Goal: Task Accomplishment & Management: Use online tool/utility

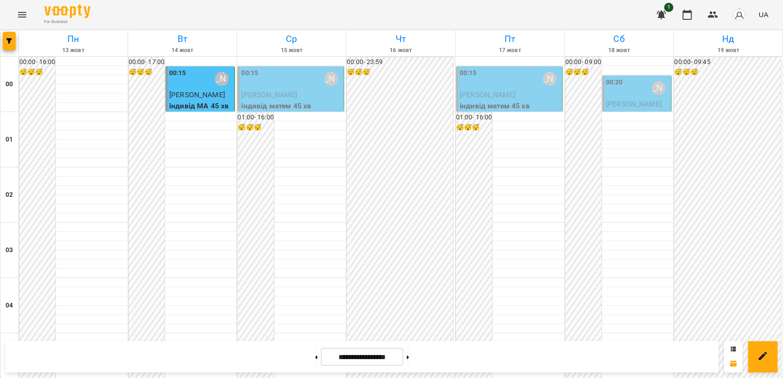
scroll to position [1048, 0]
click at [24, 18] on icon "Menu" at bounding box center [22, 14] width 11 height 11
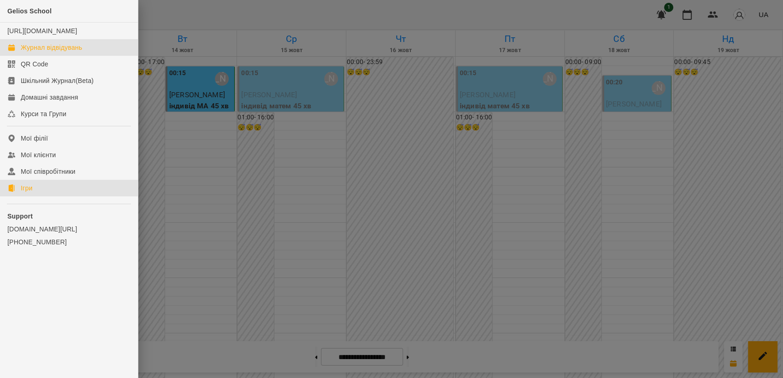
click at [30, 193] on div "Ігри" at bounding box center [27, 188] width 12 height 9
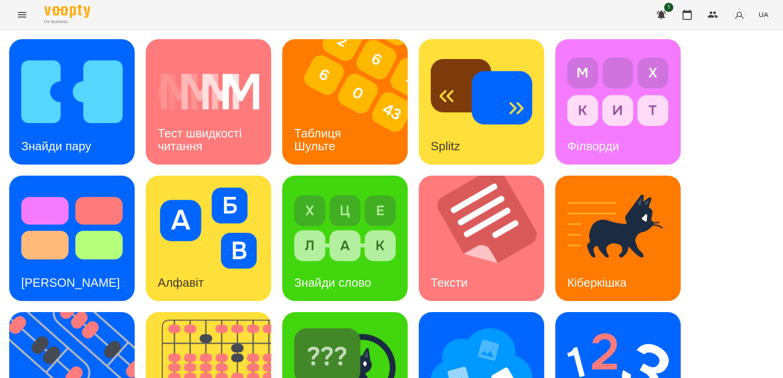
scroll to position [205, 0]
click at [78, 312] on img at bounding box center [77, 374] width 137 height 125
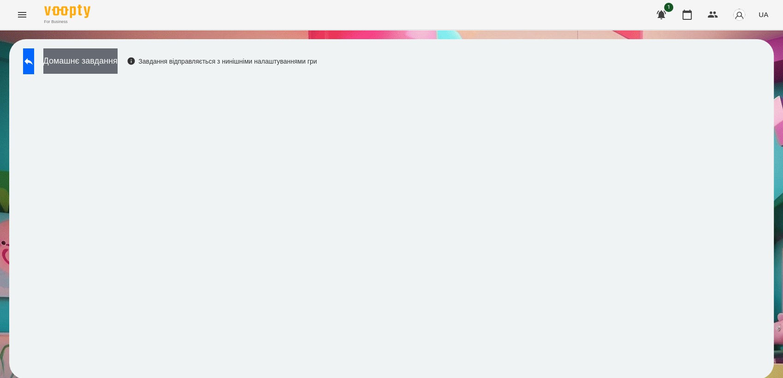
click at [118, 65] on button "Домашнє завдання" at bounding box center [80, 60] width 74 height 25
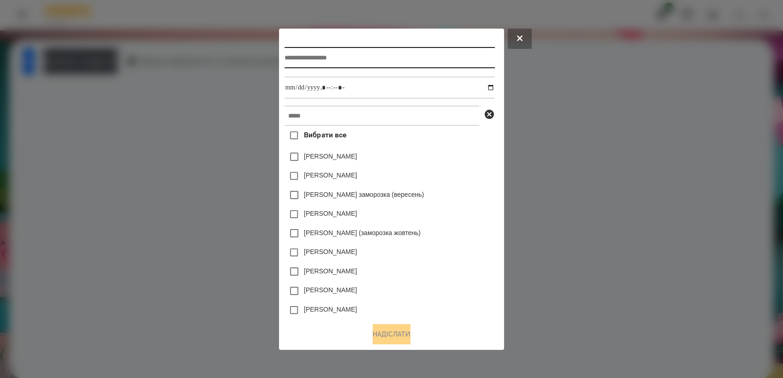
click at [347, 54] on input "text" at bounding box center [390, 57] width 210 height 21
type input "*********"
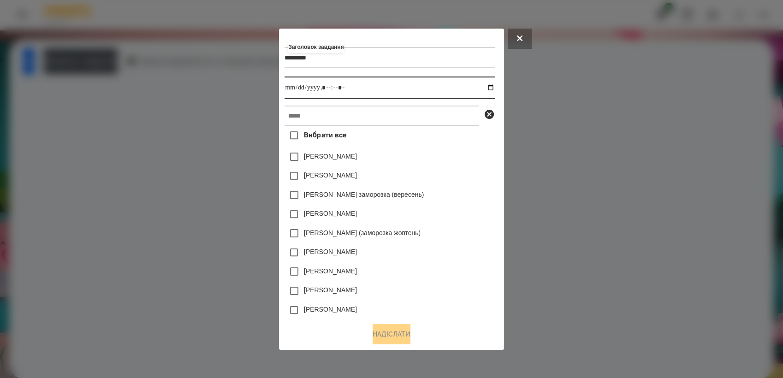
click at [494, 88] on input "datetime-local" at bounding box center [390, 88] width 210 height 22
type input "**********"
click at [447, 235] on div "[PERSON_NAME] (заморозка жовтень)" at bounding box center [390, 233] width 210 height 19
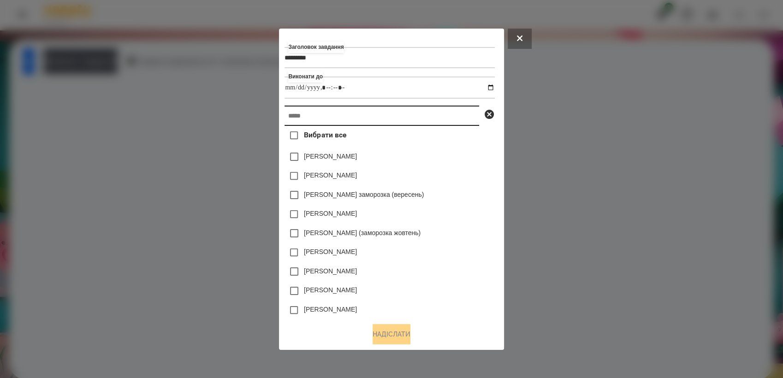
click at [322, 113] on input "text" at bounding box center [382, 116] width 195 height 20
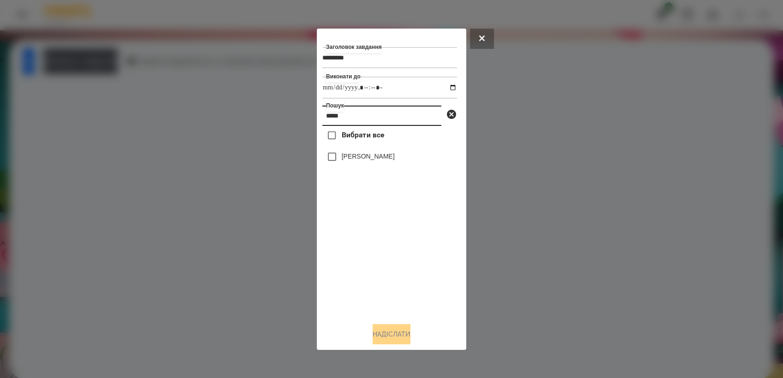
type input "*****"
click at [402, 338] on button "Надіслати" at bounding box center [392, 334] width 38 height 20
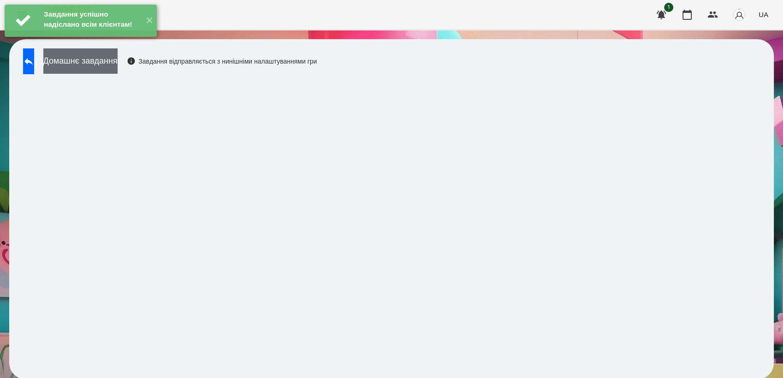
click at [118, 59] on button "Домашнє завдання" at bounding box center [80, 60] width 74 height 25
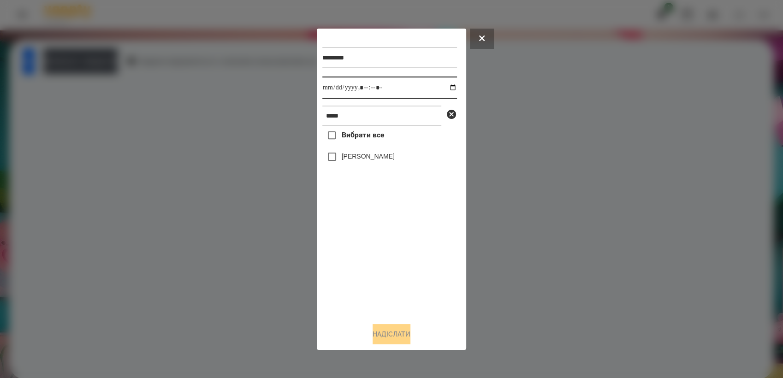
click at [447, 88] on input "datetime-local" at bounding box center [389, 88] width 135 height 22
type input "**********"
click at [378, 253] on div "Вибрати все [PERSON_NAME]" at bounding box center [389, 220] width 135 height 189
click at [399, 338] on button "Надіслати" at bounding box center [392, 334] width 38 height 20
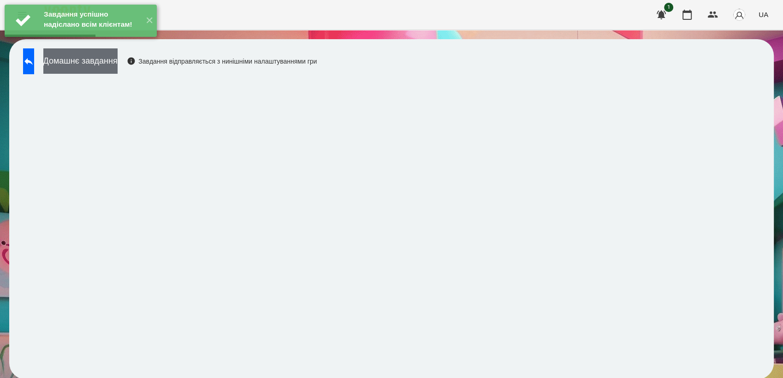
click at [116, 74] on div "Домашнє завдання Завдання відправляється з нинішніми налаштуваннями гри" at bounding box center [167, 63] width 298 height 30
drag, startPoint x: 115, startPoint y: 69, endPoint x: 122, endPoint y: 68, distance: 6.5
click at [118, 68] on button "Домашнє завдання" at bounding box center [80, 60] width 74 height 25
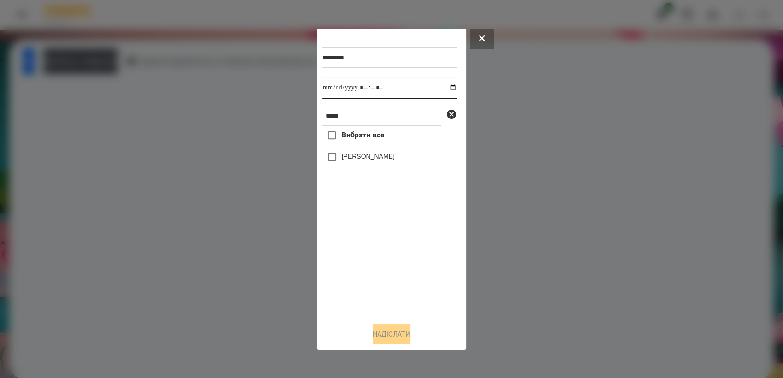
click at [446, 85] on input "datetime-local" at bounding box center [389, 88] width 135 height 22
type input "**********"
drag, startPoint x: 383, startPoint y: 250, endPoint x: 365, endPoint y: 201, distance: 52.8
click at [383, 246] on div "Вибрати все [PERSON_NAME]" at bounding box center [389, 220] width 135 height 189
click at [378, 339] on button "Надіслати" at bounding box center [392, 334] width 38 height 20
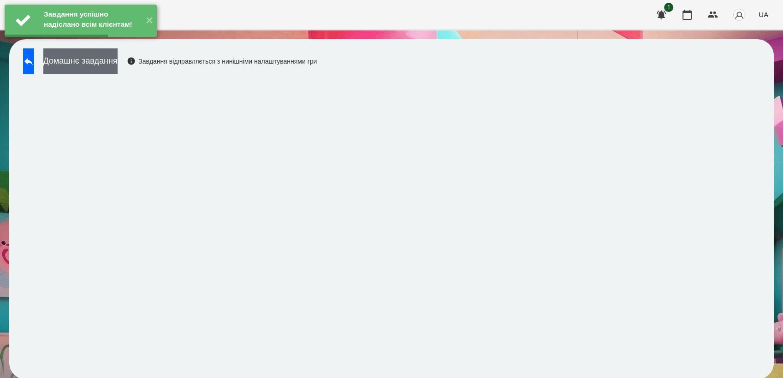
click at [87, 60] on button "Домашнє завдання" at bounding box center [80, 60] width 74 height 25
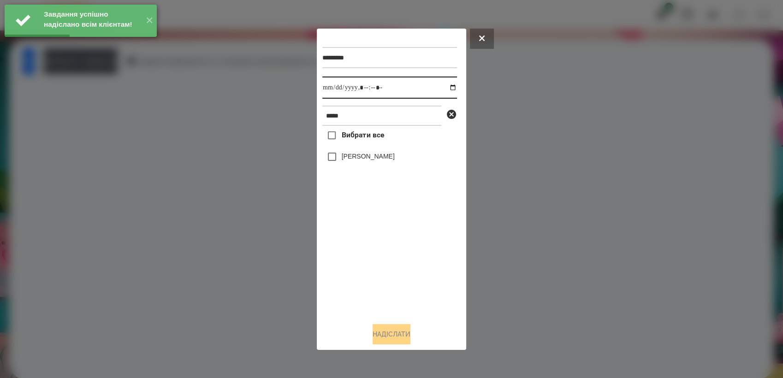
click at [447, 84] on input "datetime-local" at bounding box center [389, 88] width 135 height 22
type input "**********"
click at [380, 279] on div "Вибрати все [PERSON_NAME]" at bounding box center [389, 220] width 135 height 189
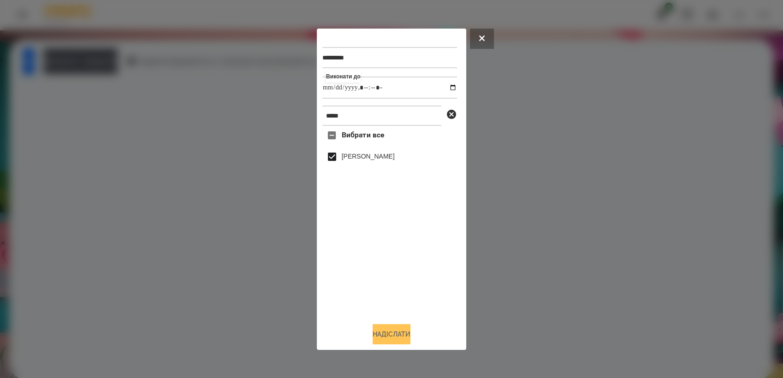
click at [406, 339] on button "Надіслати" at bounding box center [392, 334] width 38 height 20
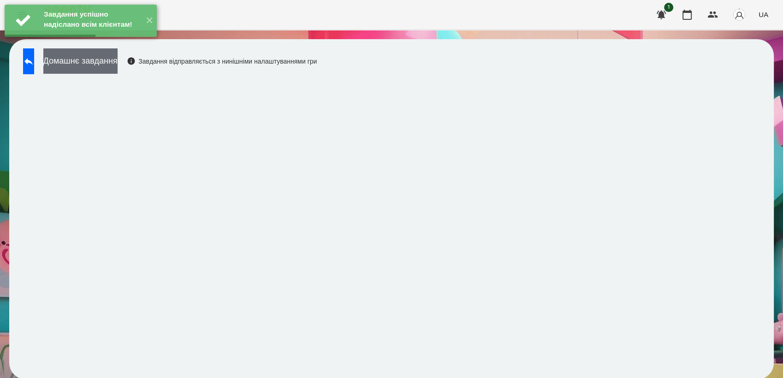
click at [118, 58] on button "Домашнє завдання" at bounding box center [80, 60] width 74 height 25
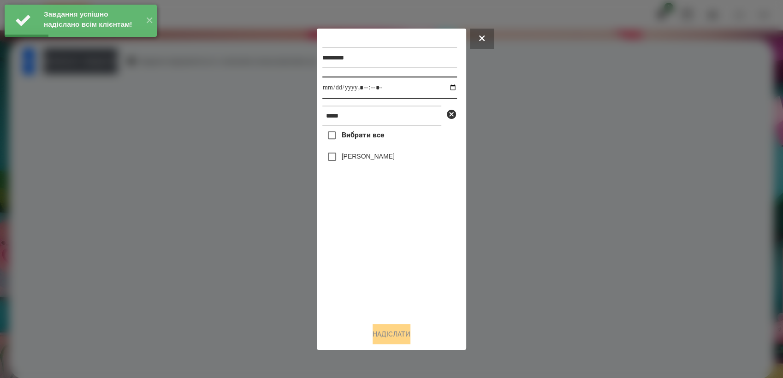
click at [446, 89] on input "datetime-local" at bounding box center [389, 88] width 135 height 22
type input "**********"
click at [358, 266] on div "Вибрати все [PERSON_NAME]" at bounding box center [389, 220] width 135 height 189
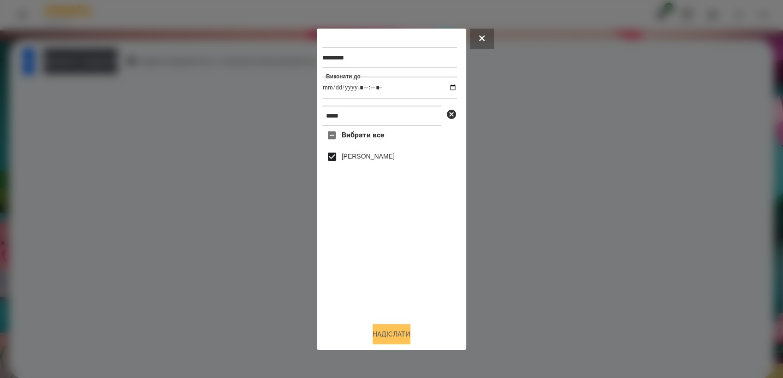
click at [402, 341] on button "Надіслати" at bounding box center [392, 334] width 38 height 20
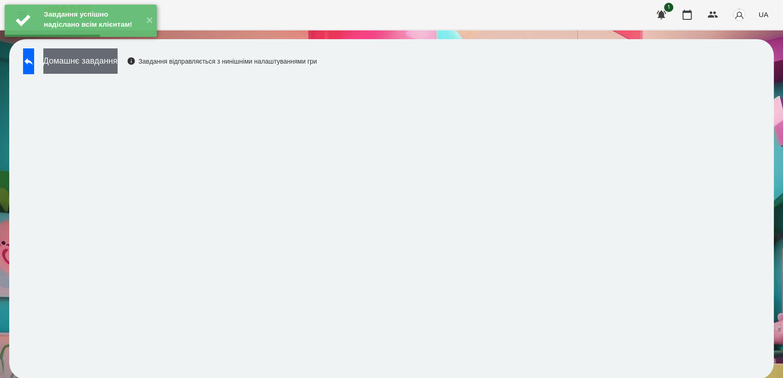
click at [105, 61] on button "Домашнє завдання" at bounding box center [80, 60] width 74 height 25
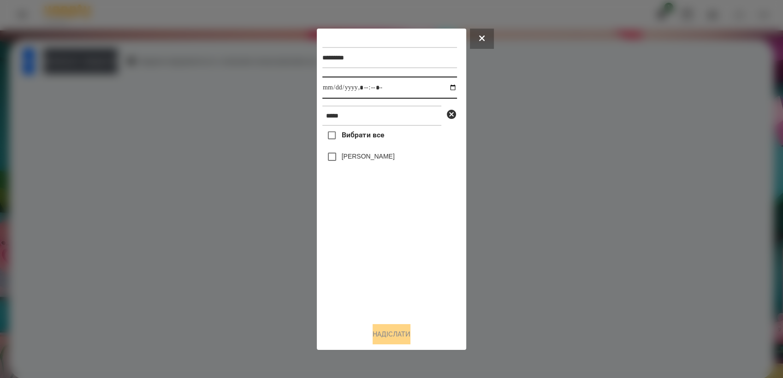
click at [446, 87] on input "datetime-local" at bounding box center [389, 88] width 135 height 22
type input "**********"
click at [373, 256] on div "Вибрати все [PERSON_NAME]" at bounding box center [389, 220] width 135 height 189
click at [384, 333] on button "Надіслати" at bounding box center [392, 334] width 38 height 20
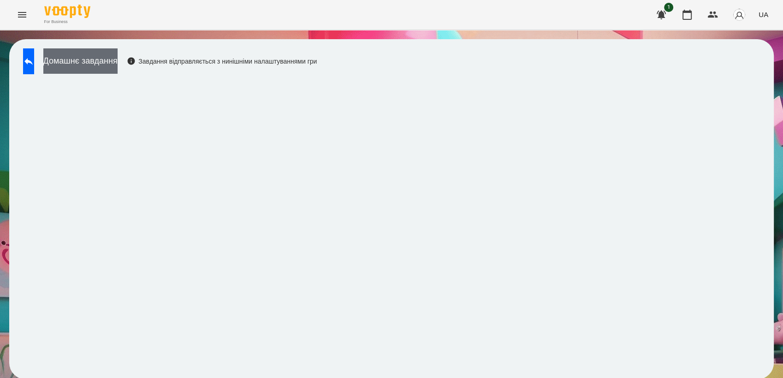
click at [105, 56] on button "Домашнє завдання" at bounding box center [80, 60] width 74 height 25
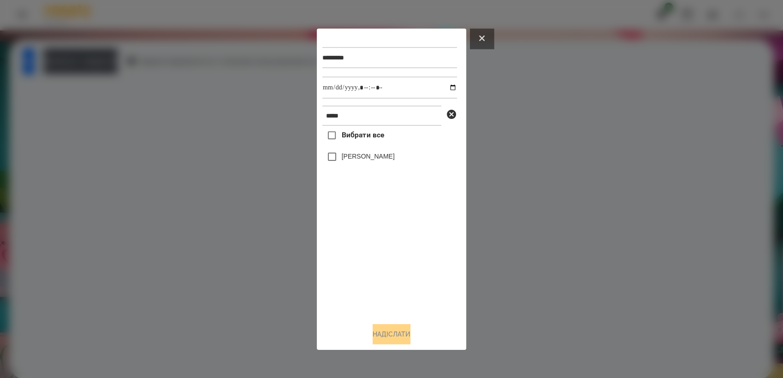
click at [487, 37] on button at bounding box center [482, 39] width 24 height 20
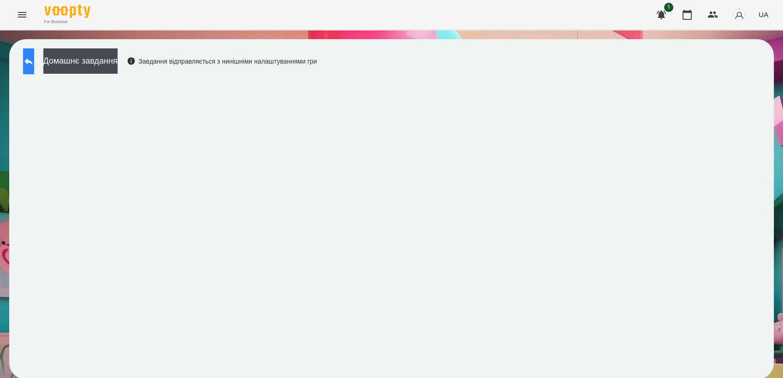
click at [33, 61] on icon at bounding box center [28, 61] width 8 height 7
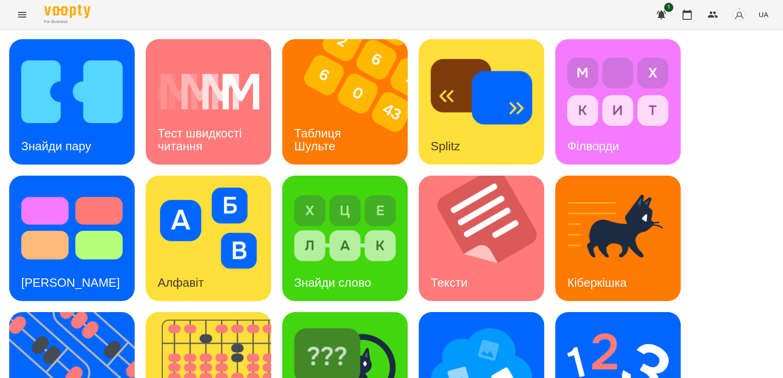
scroll to position [205, 0]
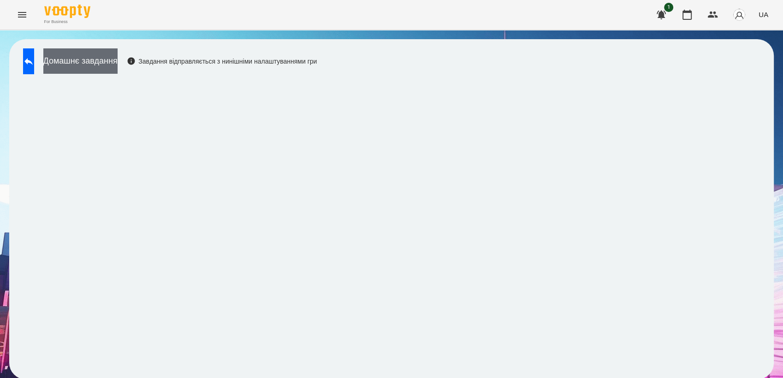
click at [92, 65] on button "Домашнє завдання" at bounding box center [80, 60] width 74 height 25
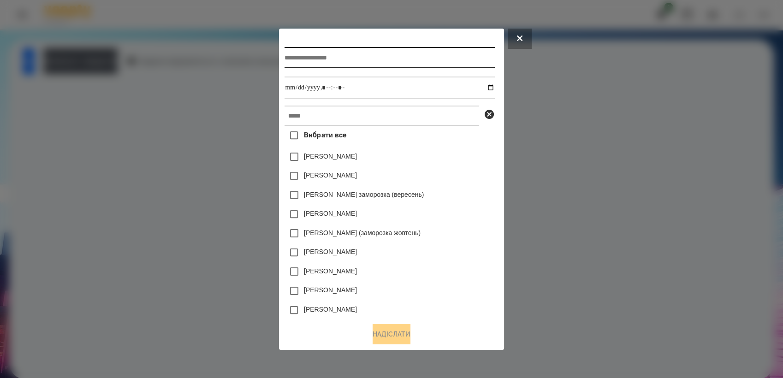
click at [305, 58] on input "text" at bounding box center [390, 57] width 210 height 21
type input "*********"
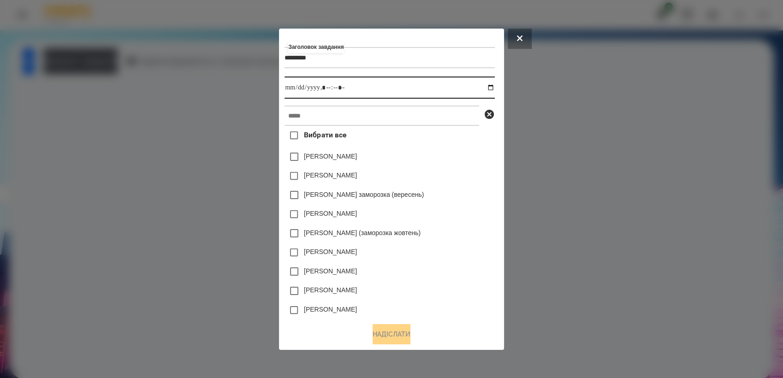
click at [494, 89] on input "datetime-local" at bounding box center [390, 88] width 210 height 22
type input "**********"
click at [469, 92] on input "datetime-local" at bounding box center [390, 88] width 210 height 22
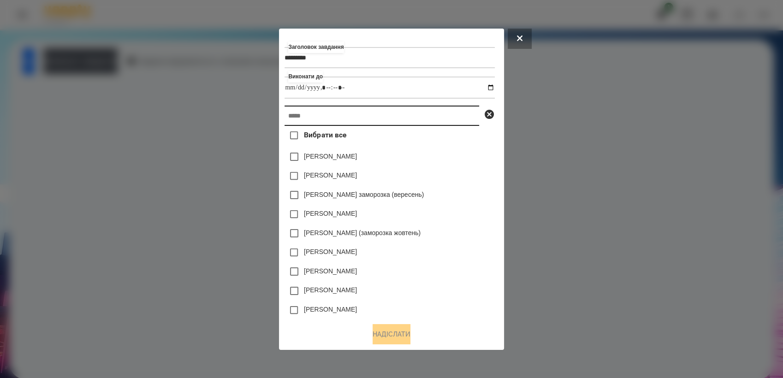
click at [356, 120] on input "text" at bounding box center [382, 116] width 195 height 20
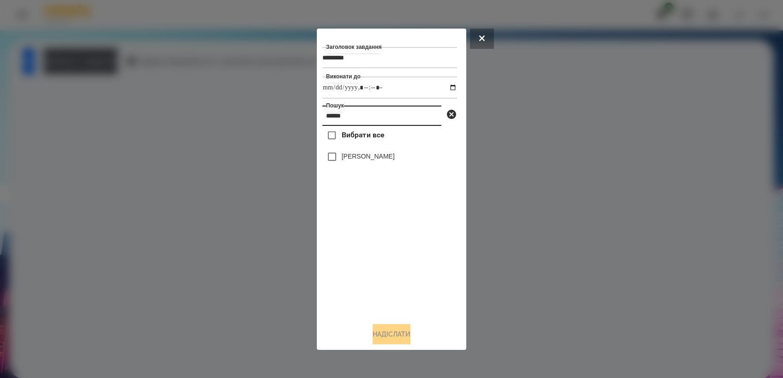
type input "******"
click at [406, 338] on button "Надіслати" at bounding box center [392, 334] width 38 height 20
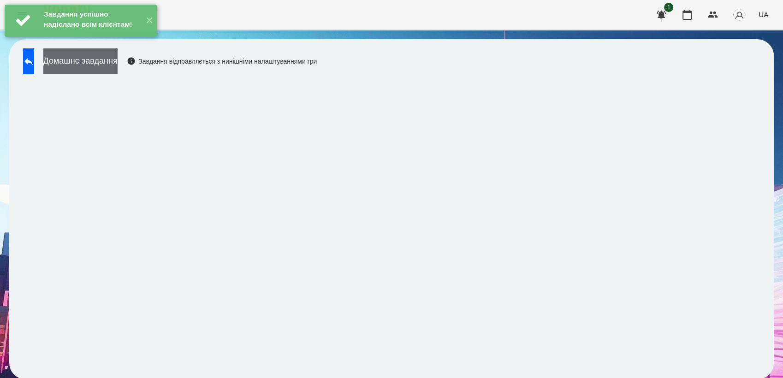
click at [100, 57] on button "Домашнє завдання" at bounding box center [80, 60] width 74 height 25
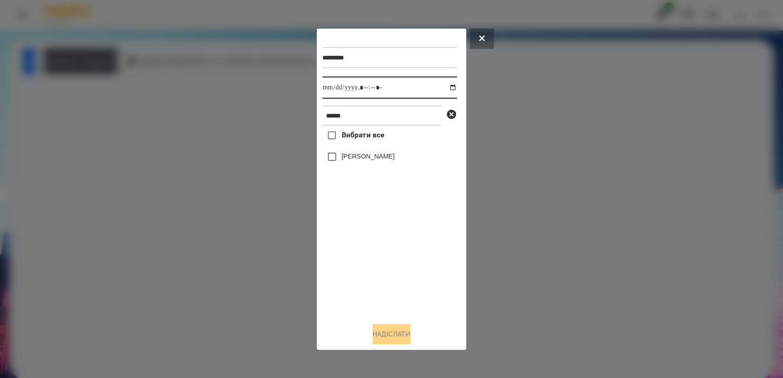
click at [444, 89] on input "datetime-local" at bounding box center [389, 88] width 135 height 22
type input "**********"
click at [371, 271] on div "Вибрати все [PERSON_NAME]" at bounding box center [389, 220] width 135 height 189
click at [403, 328] on button "Надіслати" at bounding box center [392, 334] width 38 height 20
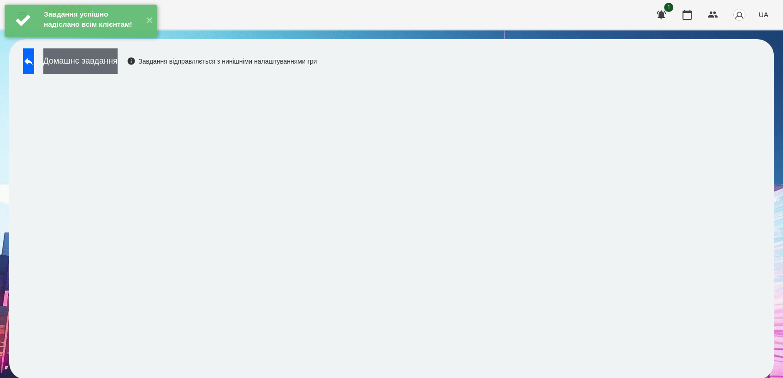
click at [108, 67] on button "Домашнє завдання" at bounding box center [80, 60] width 74 height 25
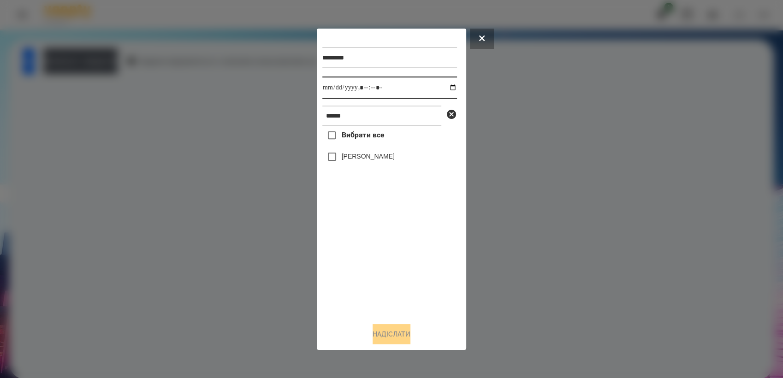
click at [448, 86] on input "datetime-local" at bounding box center [389, 88] width 135 height 22
type input "**********"
drag, startPoint x: 389, startPoint y: 240, endPoint x: 368, endPoint y: 209, distance: 37.2
click at [389, 239] on div "Вибрати все [PERSON_NAME]" at bounding box center [389, 220] width 135 height 189
drag, startPoint x: 393, startPoint y: 340, endPoint x: 400, endPoint y: 326, distance: 14.9
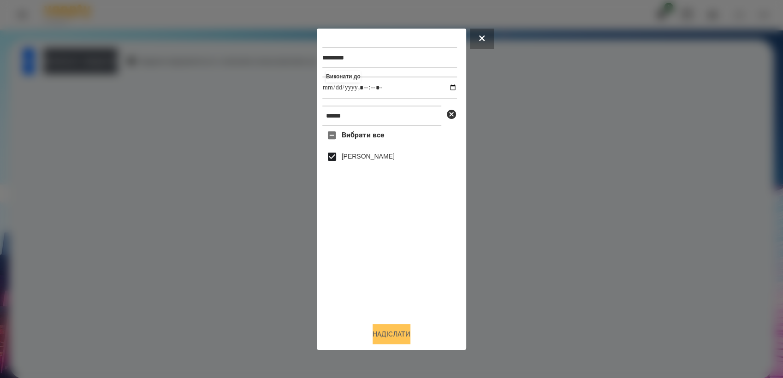
click at [394, 340] on button "Надіслати" at bounding box center [392, 334] width 38 height 20
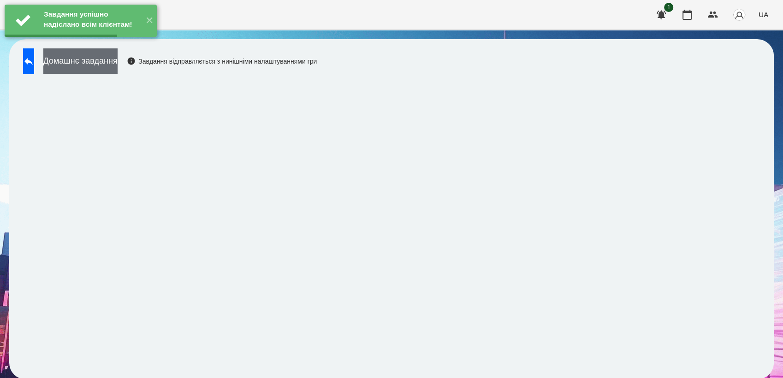
click at [118, 66] on button "Домашнє завдання" at bounding box center [80, 60] width 74 height 25
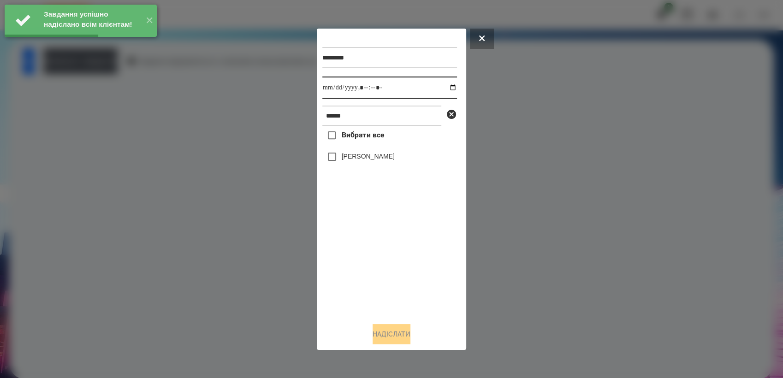
click at [445, 86] on input "datetime-local" at bounding box center [389, 88] width 135 height 22
type input "**********"
drag, startPoint x: 392, startPoint y: 249, endPoint x: 351, endPoint y: 203, distance: 61.7
click at [392, 243] on div "Вибрати все [PERSON_NAME]" at bounding box center [389, 220] width 135 height 189
click at [392, 336] on button "Надіслати" at bounding box center [392, 334] width 38 height 20
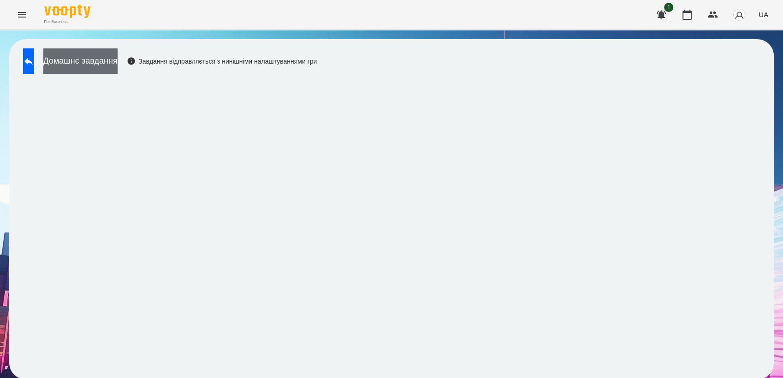
click at [118, 65] on button "Домашнє завдання" at bounding box center [80, 60] width 74 height 25
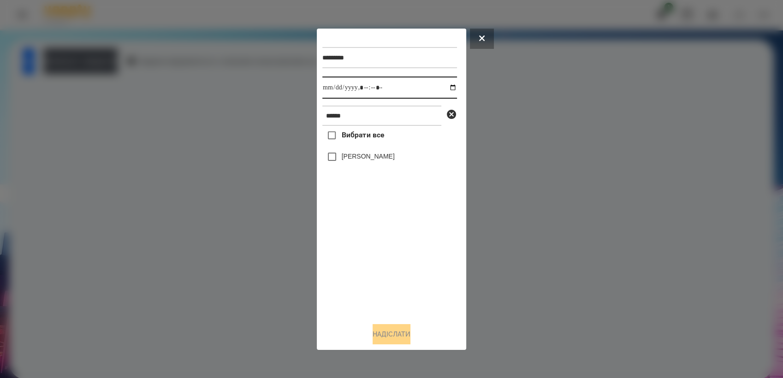
click at [446, 85] on input "datetime-local" at bounding box center [389, 88] width 135 height 22
type input "**********"
drag, startPoint x: 376, startPoint y: 254, endPoint x: 352, endPoint y: 220, distance: 41.4
click at [376, 250] on div "Вибрати все [PERSON_NAME]" at bounding box center [389, 220] width 135 height 189
click at [410, 343] on button "Надіслати" at bounding box center [392, 334] width 38 height 20
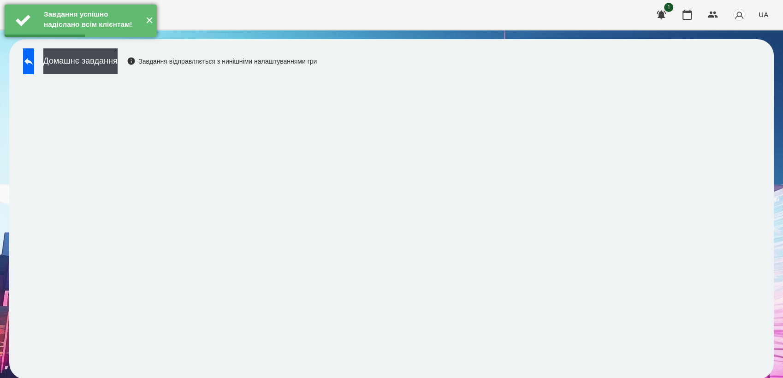
drag, startPoint x: 100, startPoint y: 65, endPoint x: 143, endPoint y: 50, distance: 45.8
click at [106, 61] on button "Домашнє завдання" at bounding box center [80, 60] width 74 height 25
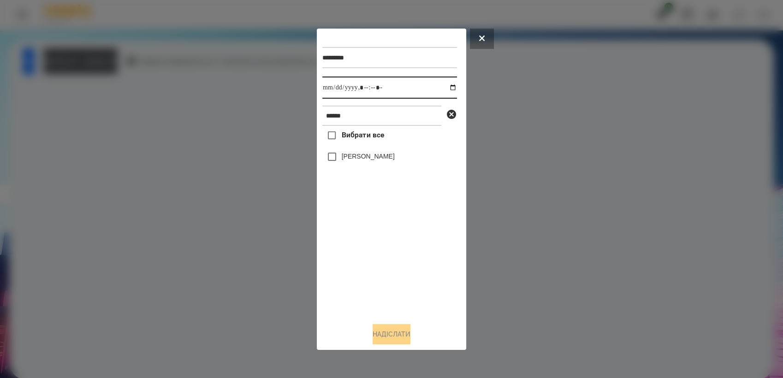
drag, startPoint x: 449, startPoint y: 88, endPoint x: 447, endPoint y: 98, distance: 10.9
click at [450, 88] on input "datetime-local" at bounding box center [389, 88] width 135 height 22
type input "**********"
click at [376, 267] on div "Вибрати все [PERSON_NAME]" at bounding box center [389, 220] width 135 height 189
click at [398, 339] on button "Надіслати" at bounding box center [392, 334] width 38 height 20
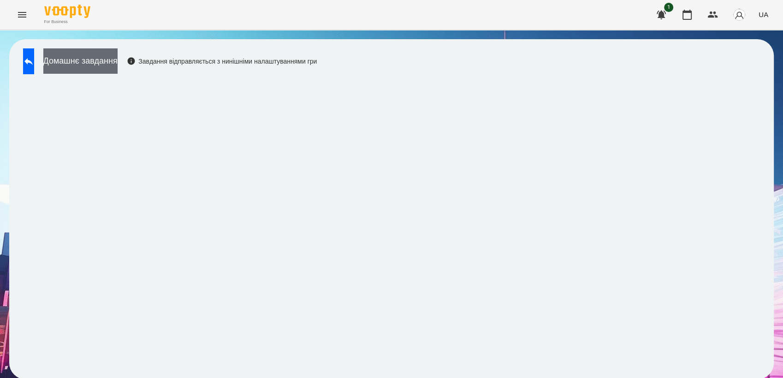
click at [118, 69] on button "Домашнє завдання" at bounding box center [80, 60] width 74 height 25
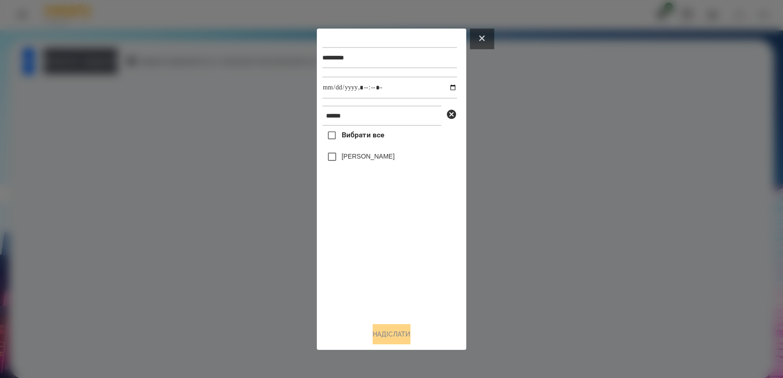
click at [477, 35] on button at bounding box center [482, 39] width 24 height 20
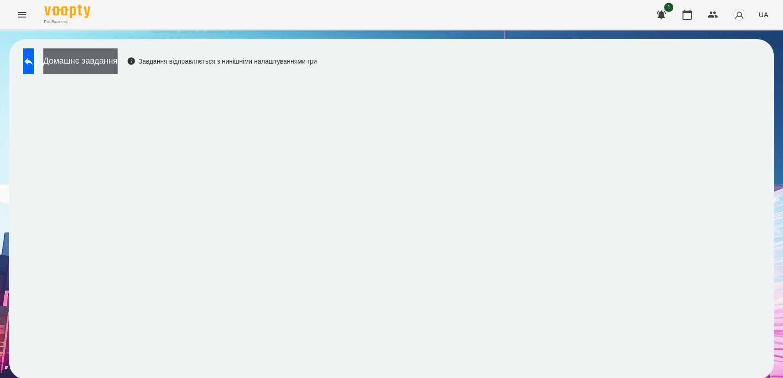
drag, startPoint x: 106, startPoint y: 56, endPoint x: 110, endPoint y: 53, distance: 5.0
click at [110, 53] on button "Домашнє завдання" at bounding box center [80, 60] width 74 height 25
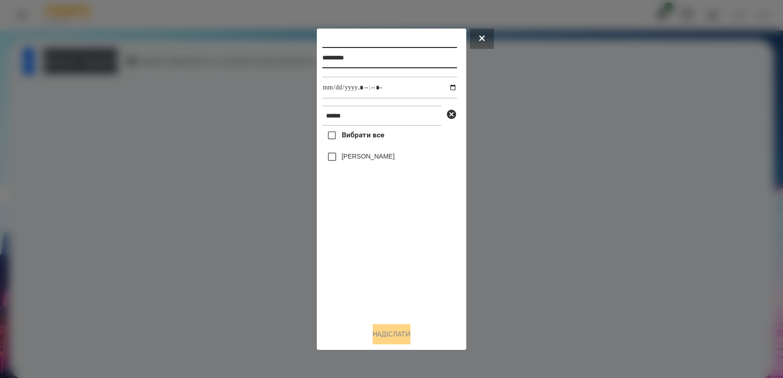
click at [362, 53] on input "*********" at bounding box center [389, 57] width 135 height 21
type input "*********"
drag, startPoint x: 448, startPoint y: 85, endPoint x: 445, endPoint y: 91, distance: 7.0
click at [450, 84] on input "datetime-local" at bounding box center [389, 88] width 135 height 22
type input "**********"
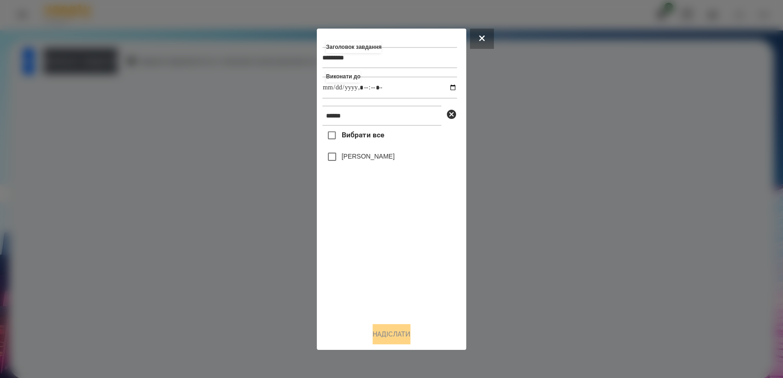
click at [371, 287] on div "Вибрати все [PERSON_NAME]" at bounding box center [389, 220] width 135 height 189
click at [397, 339] on button "Надіслати" at bounding box center [392, 334] width 38 height 20
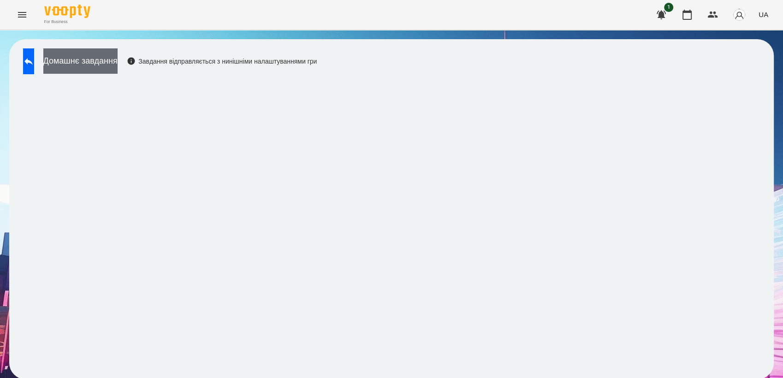
click at [106, 57] on button "Домашнє завдання" at bounding box center [80, 60] width 74 height 25
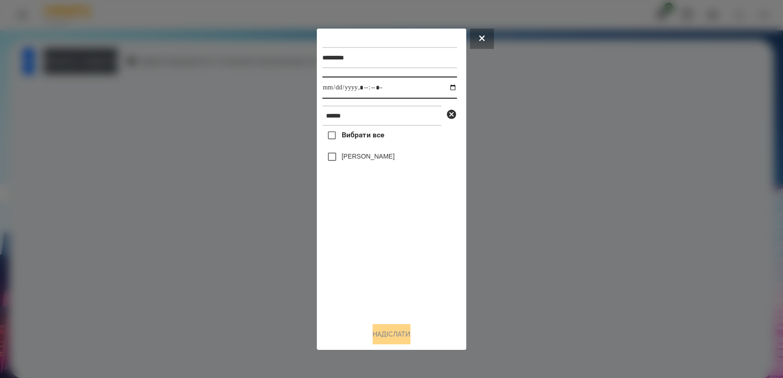
drag, startPoint x: 447, startPoint y: 86, endPoint x: 450, endPoint y: 97, distance: 11.9
click at [448, 86] on input "datetime-local" at bounding box center [389, 88] width 135 height 22
type input "**********"
drag, startPoint x: 380, startPoint y: 253, endPoint x: 365, endPoint y: 227, distance: 29.3
click at [380, 253] on div "Вибрати все [PERSON_NAME]" at bounding box center [389, 220] width 135 height 189
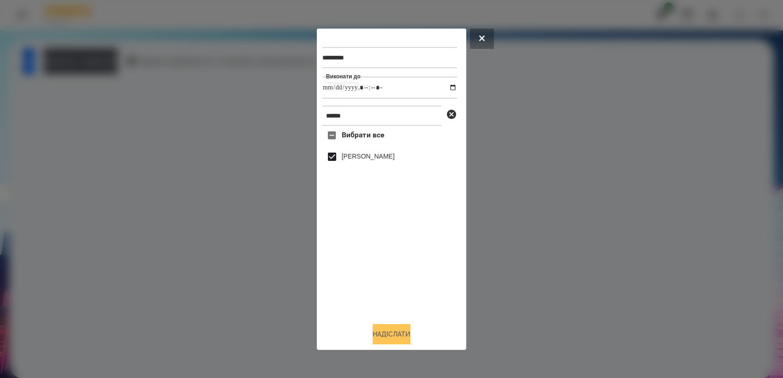
click at [403, 338] on button "Надіслати" at bounding box center [392, 334] width 38 height 20
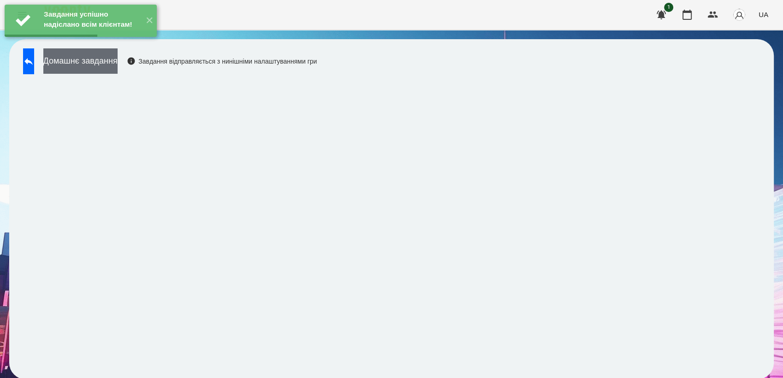
click at [113, 65] on button "Домашнє завдання" at bounding box center [80, 60] width 74 height 25
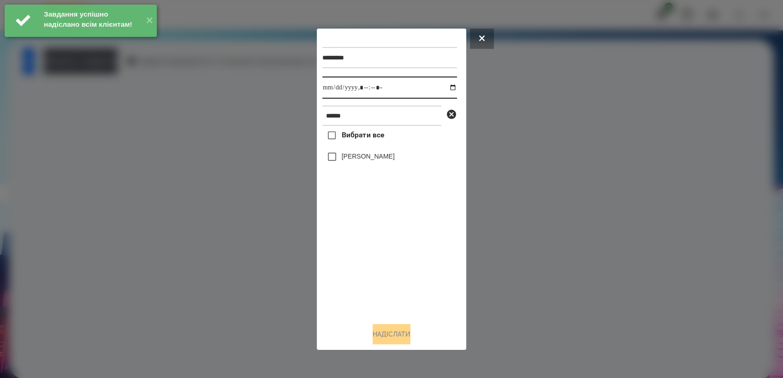
click at [445, 88] on input "datetime-local" at bounding box center [389, 88] width 135 height 22
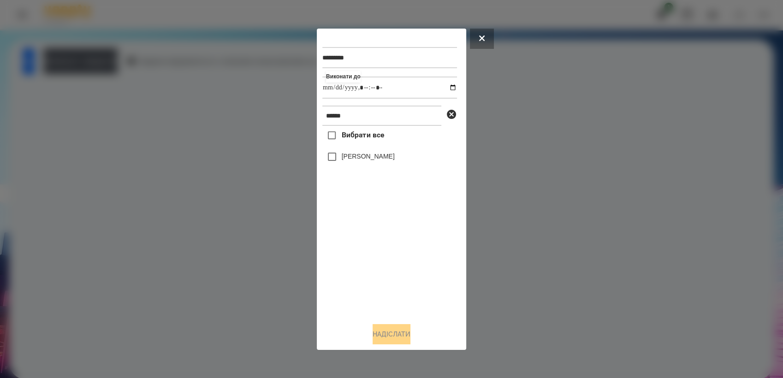
type input "**********"
drag, startPoint x: 385, startPoint y: 264, endPoint x: 359, endPoint y: 203, distance: 65.7
click at [386, 261] on div "Вибрати все [PERSON_NAME]" at bounding box center [389, 220] width 135 height 189
click at [400, 335] on button "Надіслати" at bounding box center [392, 334] width 38 height 20
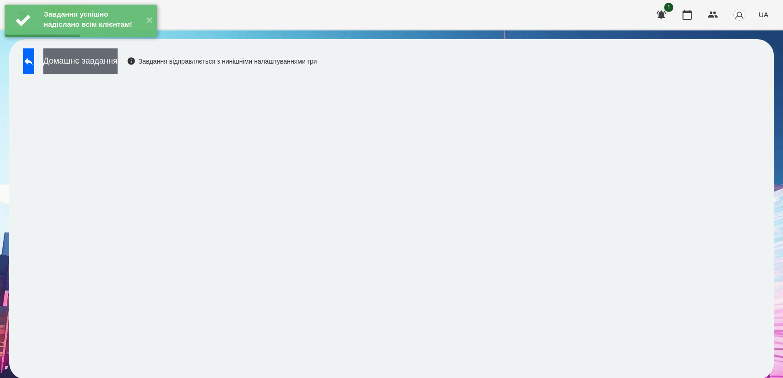
click at [96, 64] on button "Домашнє завдання" at bounding box center [80, 60] width 74 height 25
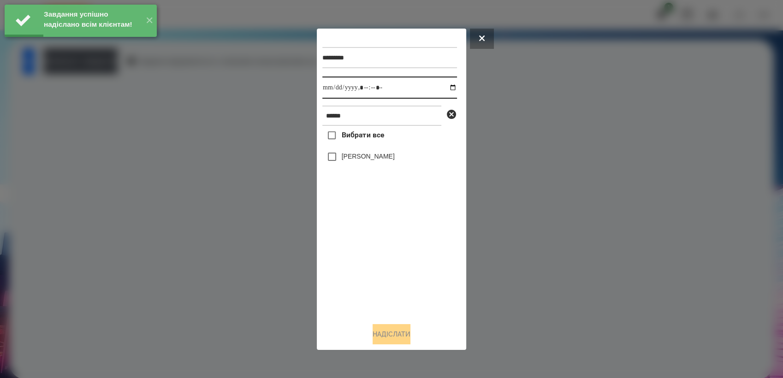
click at [445, 88] on input "datetime-local" at bounding box center [389, 88] width 135 height 22
type input "**********"
drag, startPoint x: 363, startPoint y: 252, endPoint x: 346, endPoint y: 176, distance: 78.4
click at [365, 248] on div "Вибрати все [PERSON_NAME]" at bounding box center [389, 220] width 135 height 189
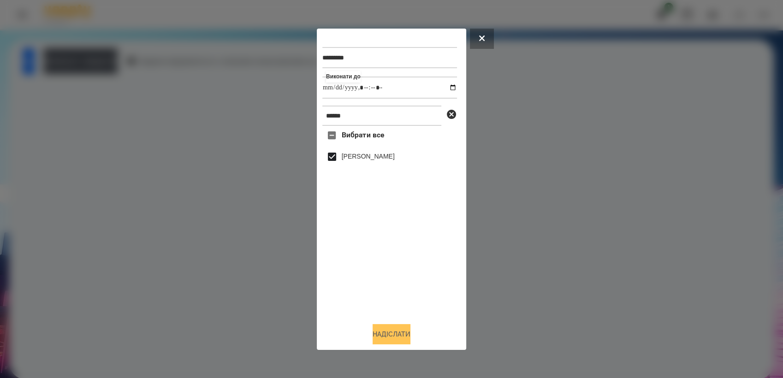
click at [376, 333] on button "Надіслати" at bounding box center [392, 334] width 38 height 20
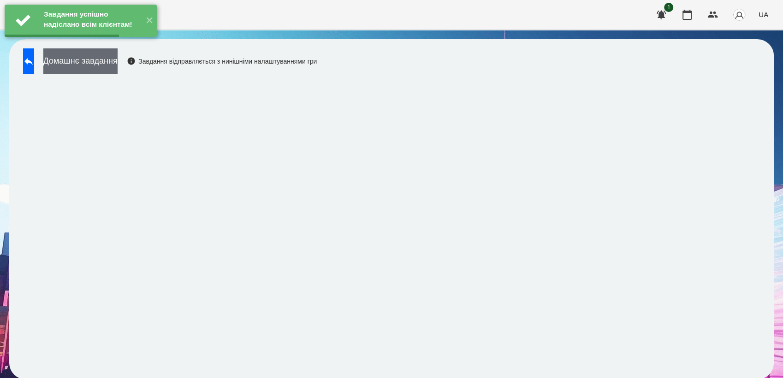
click at [111, 57] on button "Домашнє завдання" at bounding box center [80, 60] width 74 height 25
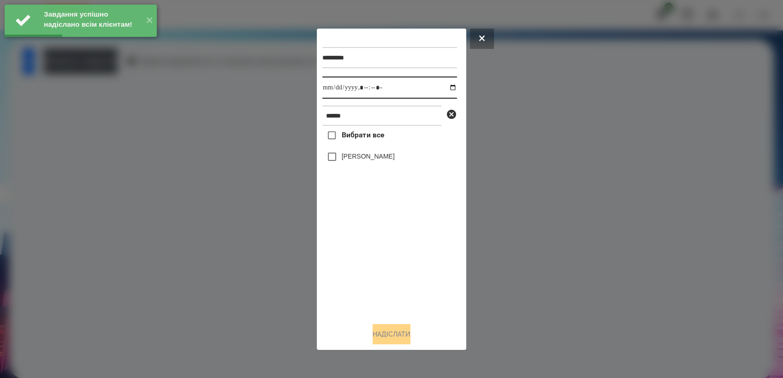
click at [444, 85] on input "datetime-local" at bounding box center [389, 88] width 135 height 22
type input "**********"
click at [377, 279] on div "Вибрати все [PERSON_NAME]" at bounding box center [389, 220] width 135 height 189
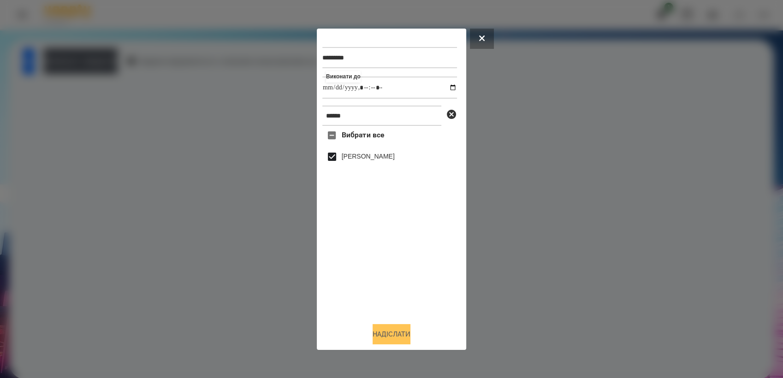
click at [406, 336] on button "Надіслати" at bounding box center [392, 334] width 38 height 20
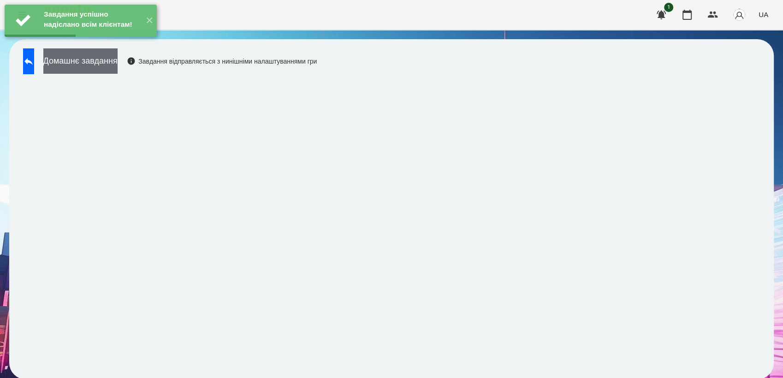
click at [118, 61] on button "Домашнє завдання" at bounding box center [80, 60] width 74 height 25
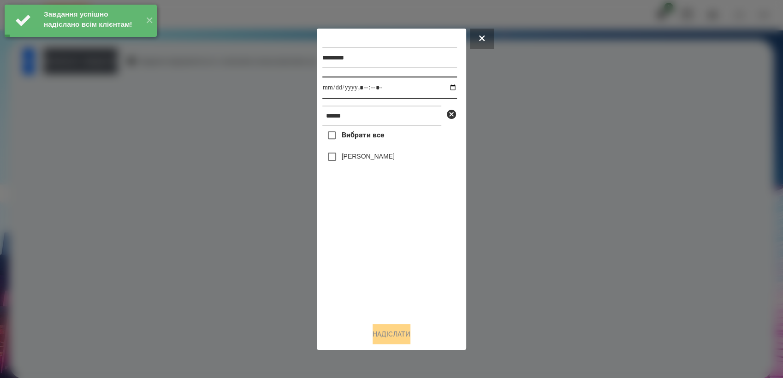
click at [444, 85] on input "datetime-local" at bounding box center [389, 88] width 135 height 22
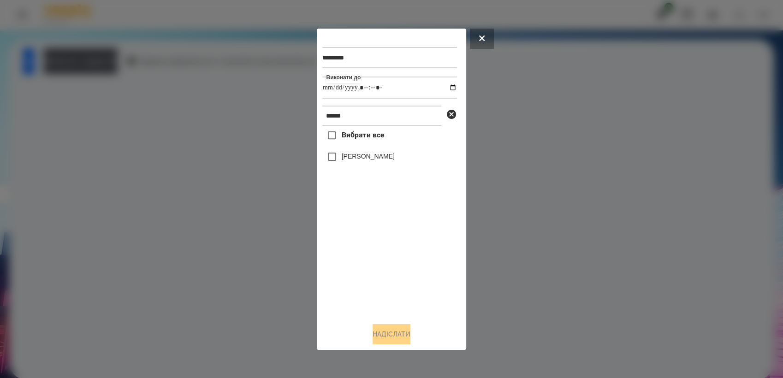
type input "**********"
drag, startPoint x: 376, startPoint y: 271, endPoint x: 365, endPoint y: 253, distance: 21.1
click at [376, 271] on div "Вибрати все [PERSON_NAME]" at bounding box center [389, 220] width 135 height 189
click at [398, 334] on button "Надіслати" at bounding box center [392, 334] width 38 height 20
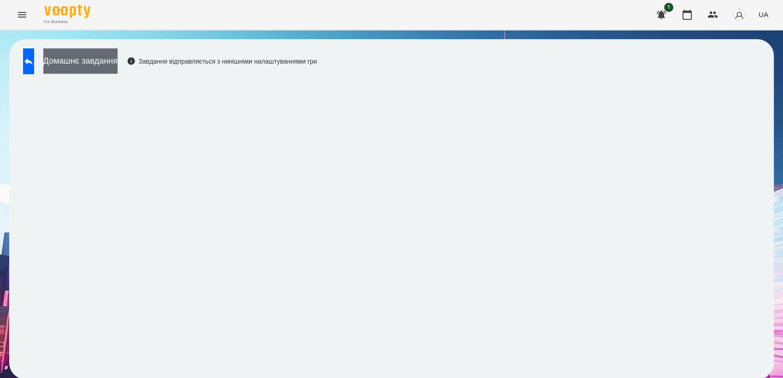
click at [96, 57] on button "Домашнє завдання" at bounding box center [80, 60] width 74 height 25
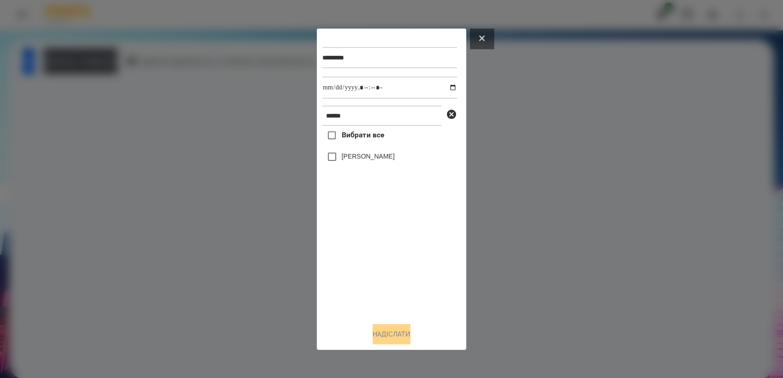
click at [486, 36] on button at bounding box center [482, 39] width 24 height 20
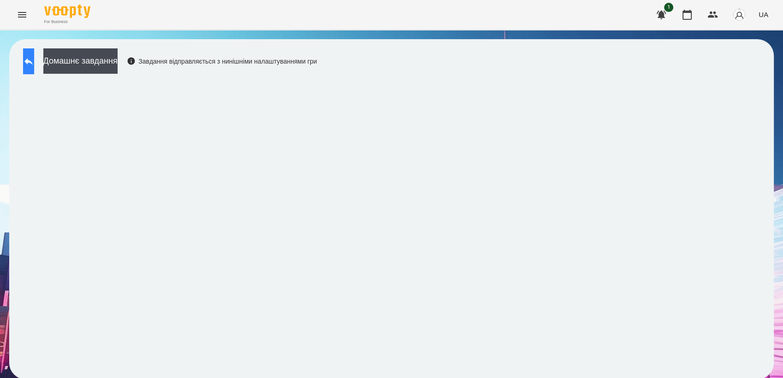
click at [27, 65] on button at bounding box center [28, 61] width 11 height 26
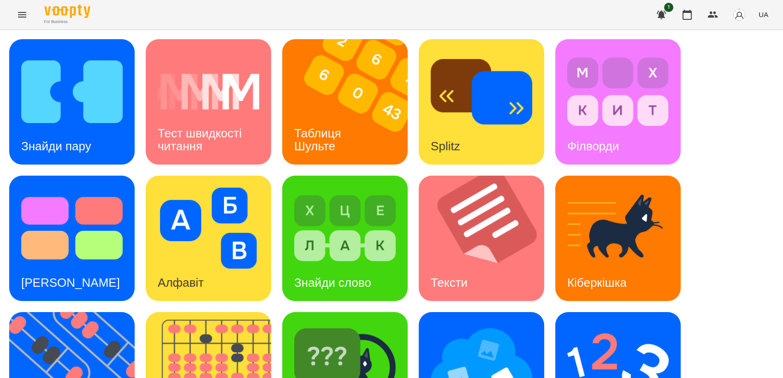
scroll to position [154, 0]
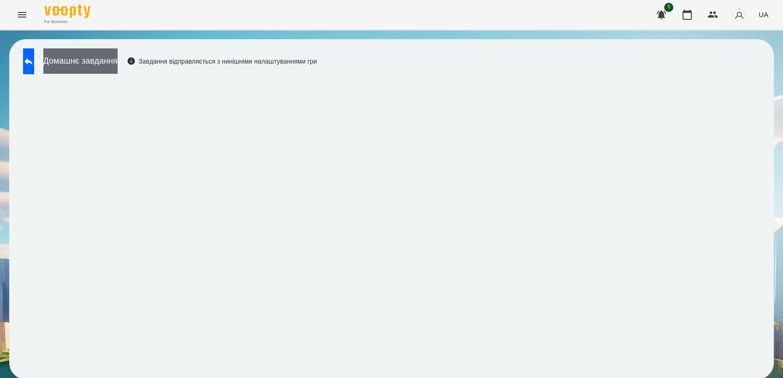
click at [102, 59] on button "Домашнє завдання" at bounding box center [80, 60] width 74 height 25
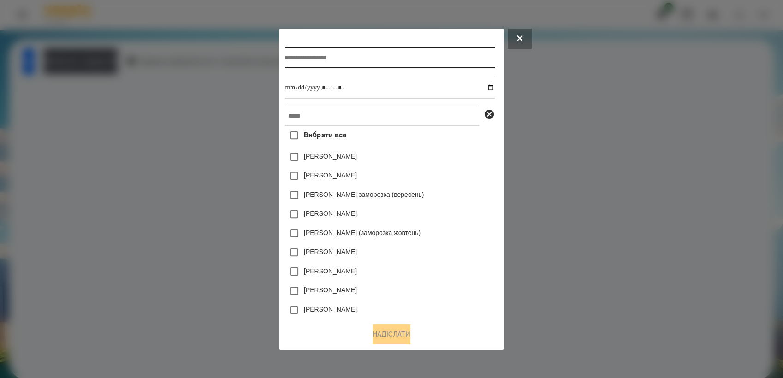
click at [333, 57] on input "text" at bounding box center [390, 57] width 210 height 21
type input "**********"
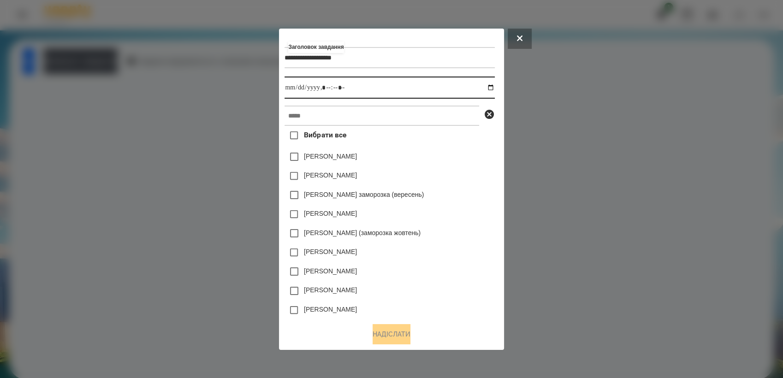
click at [493, 89] on input "datetime-local" at bounding box center [390, 88] width 210 height 22
type input "**********"
drag, startPoint x: 492, startPoint y: 250, endPoint x: 468, endPoint y: 224, distance: 35.6
click at [492, 250] on div "[PERSON_NAME]" at bounding box center [390, 252] width 210 height 19
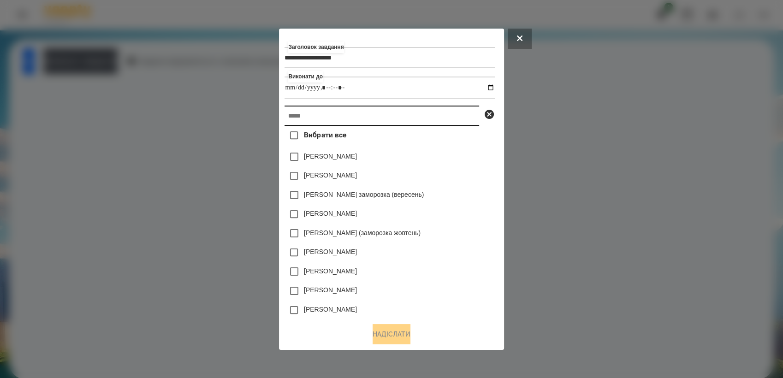
click at [372, 115] on input "text" at bounding box center [382, 116] width 195 height 20
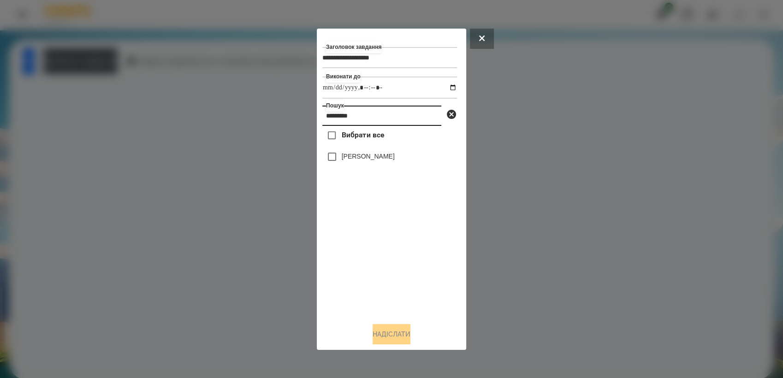
type input "*********"
click at [390, 339] on button "Надіслати" at bounding box center [392, 334] width 38 height 20
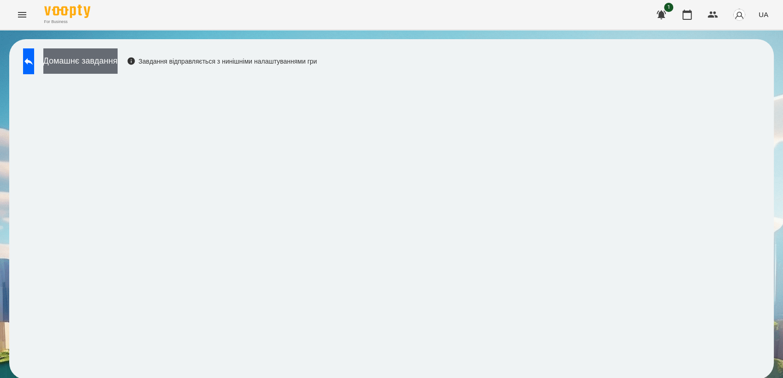
click at [118, 60] on button "Домашнє завдання" at bounding box center [80, 60] width 74 height 25
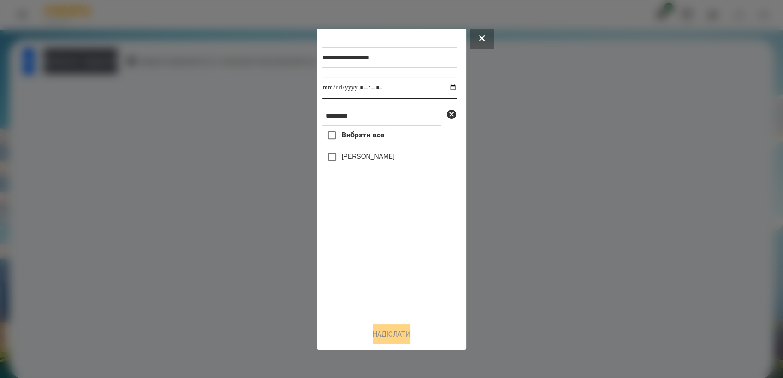
drag, startPoint x: 446, startPoint y: 86, endPoint x: 446, endPoint y: 98, distance: 12.0
click at [446, 87] on input "datetime-local" at bounding box center [389, 88] width 135 height 22
type input "**********"
drag, startPoint x: 359, startPoint y: 271, endPoint x: 347, endPoint y: 210, distance: 62.5
click at [359, 266] on div "Вибрати все [PERSON_NAME]" at bounding box center [389, 220] width 135 height 189
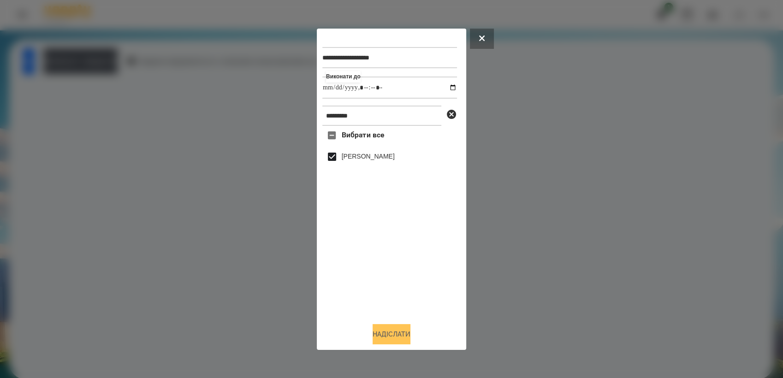
click at [382, 334] on button "Надіслати" at bounding box center [392, 334] width 38 height 20
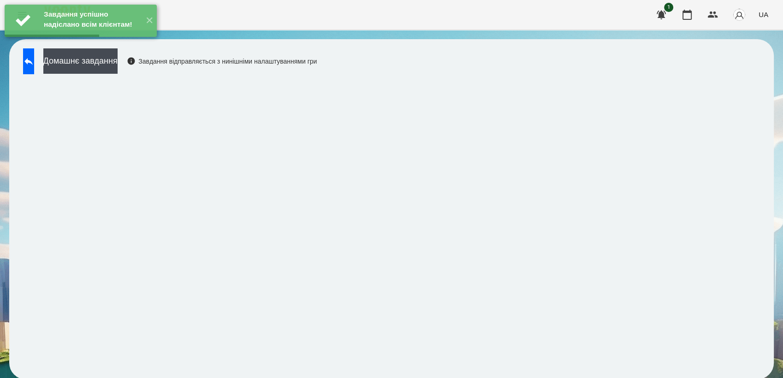
drag, startPoint x: 108, startPoint y: 63, endPoint x: 134, endPoint y: 54, distance: 27.1
click at [108, 62] on button "Домашнє завдання" at bounding box center [80, 60] width 74 height 25
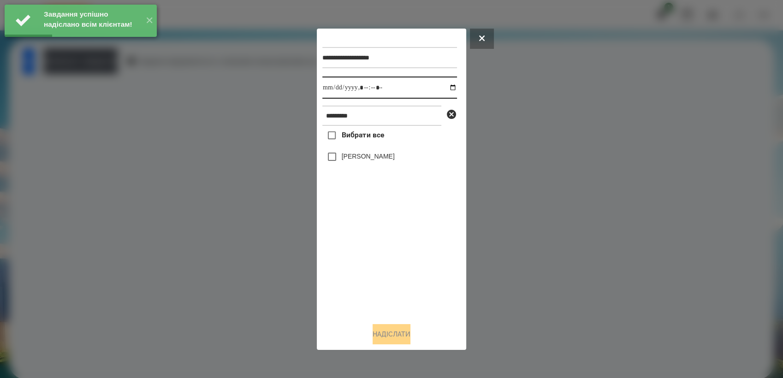
click at [449, 88] on input "datetime-local" at bounding box center [389, 88] width 135 height 22
type input "**********"
drag, startPoint x: 386, startPoint y: 263, endPoint x: 384, endPoint y: 258, distance: 5.4
click at [384, 258] on div "Вибрати все [PERSON_NAME]" at bounding box center [389, 220] width 135 height 189
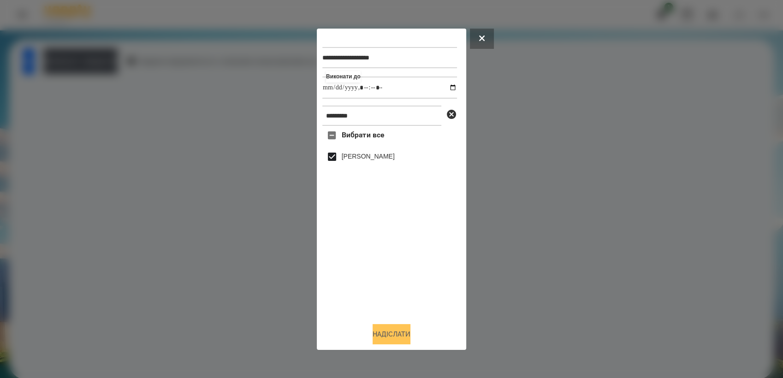
click at [392, 336] on button "Надіслати" at bounding box center [392, 334] width 38 height 20
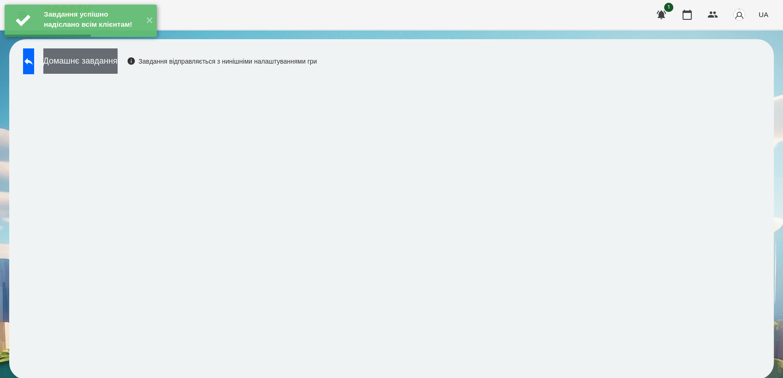
click at [108, 61] on button "Домашнє завдання" at bounding box center [80, 60] width 74 height 25
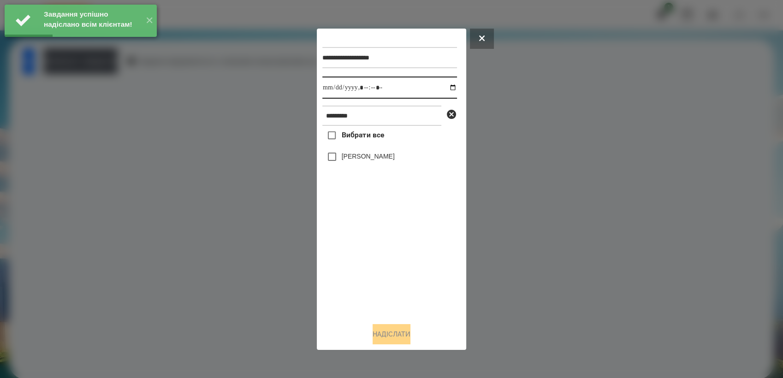
click at [447, 87] on input "datetime-local" at bounding box center [389, 88] width 135 height 22
type input "**********"
click at [360, 265] on div "Вибрати все [PERSON_NAME]" at bounding box center [389, 220] width 135 height 189
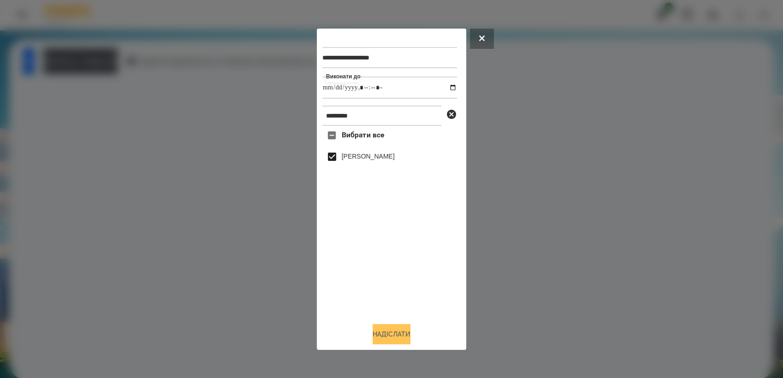
click at [387, 343] on button "Надіслати" at bounding box center [392, 334] width 38 height 20
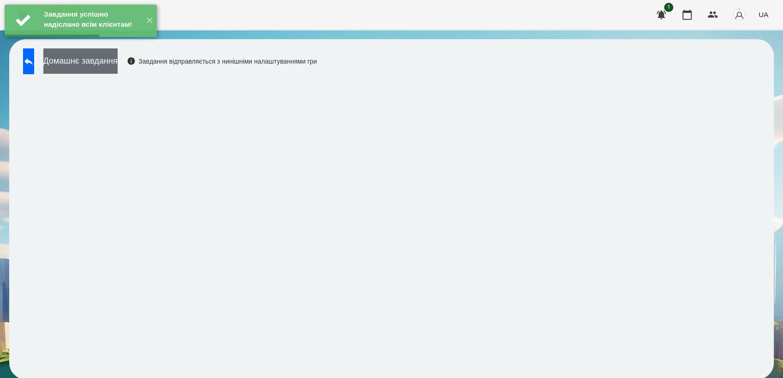
click at [106, 61] on button "Домашнє завдання" at bounding box center [80, 60] width 74 height 25
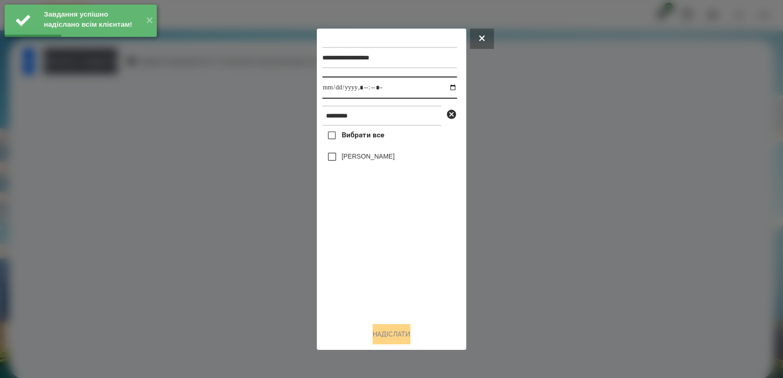
drag, startPoint x: 444, startPoint y: 86, endPoint x: 450, endPoint y: 96, distance: 12.4
click at [444, 85] on input "datetime-local" at bounding box center [389, 88] width 135 height 22
type input "**********"
click at [362, 273] on div "Вибрати все [PERSON_NAME]" at bounding box center [389, 220] width 135 height 189
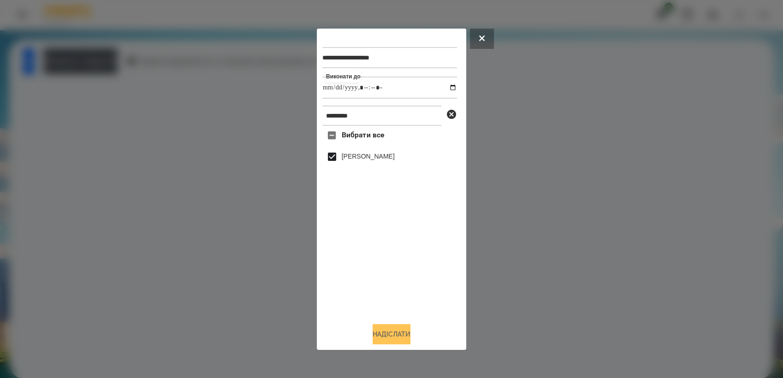
click at [410, 340] on button "Надіслати" at bounding box center [392, 334] width 38 height 20
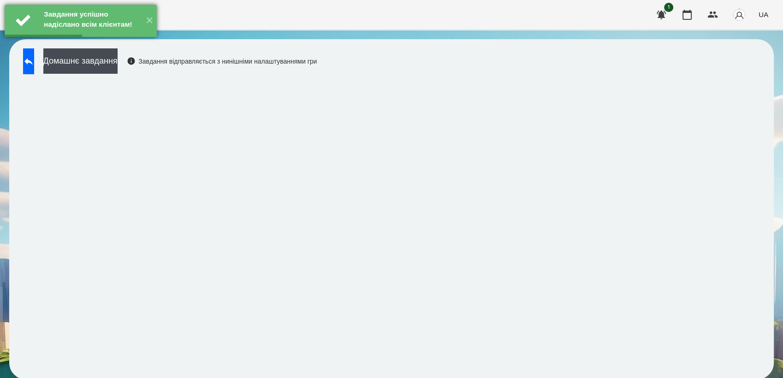
drag, startPoint x: 105, startPoint y: 59, endPoint x: 136, endPoint y: 46, distance: 33.2
click at [105, 59] on button "Домашнє завдання" at bounding box center [80, 60] width 74 height 25
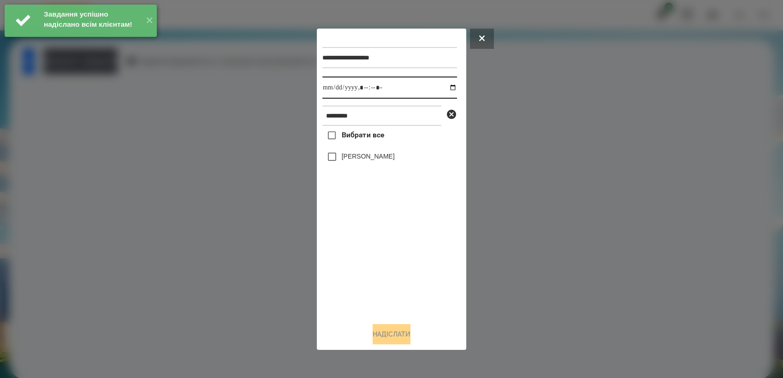
click at [446, 86] on input "datetime-local" at bounding box center [389, 88] width 135 height 22
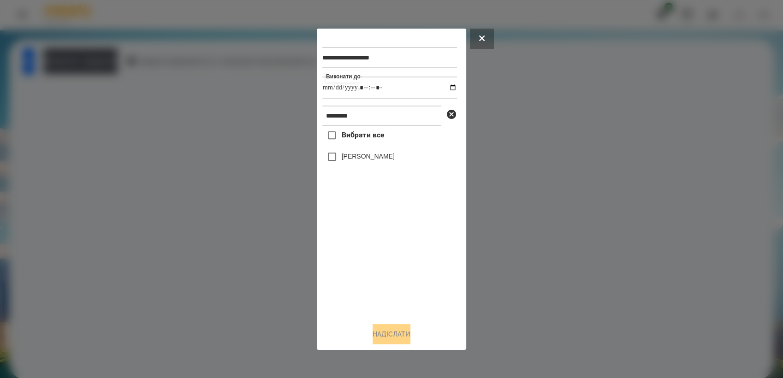
type input "**********"
drag, startPoint x: 392, startPoint y: 284, endPoint x: 390, endPoint y: 278, distance: 6.4
click at [392, 283] on div "Вибрати все [PERSON_NAME]" at bounding box center [389, 220] width 135 height 189
click at [410, 334] on button "Надіслати" at bounding box center [392, 334] width 38 height 20
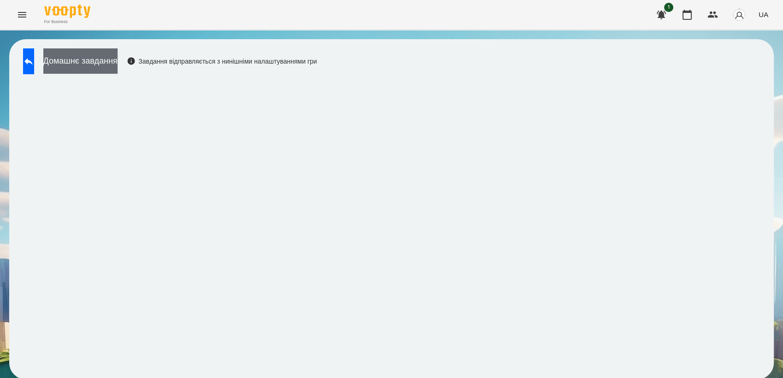
click at [82, 64] on button "Домашнє завдання" at bounding box center [80, 60] width 74 height 25
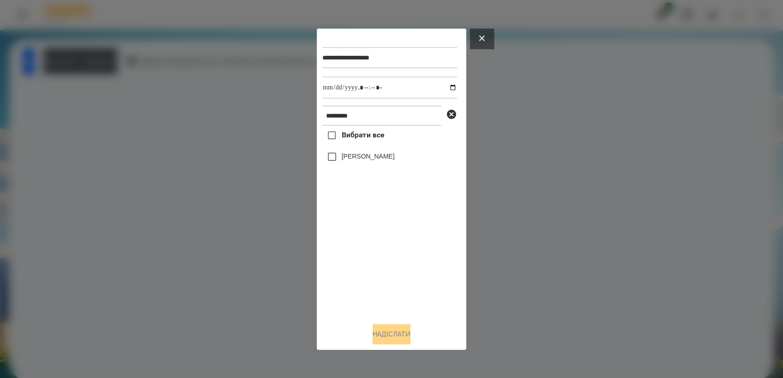
click at [489, 37] on button at bounding box center [482, 39] width 24 height 20
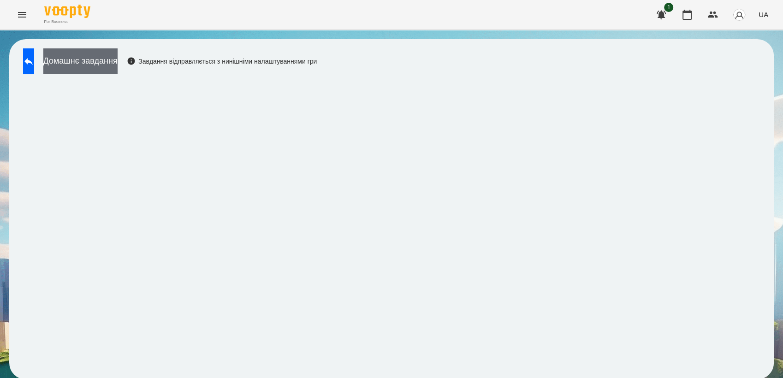
click at [118, 66] on button "Домашнє завдання" at bounding box center [80, 60] width 74 height 25
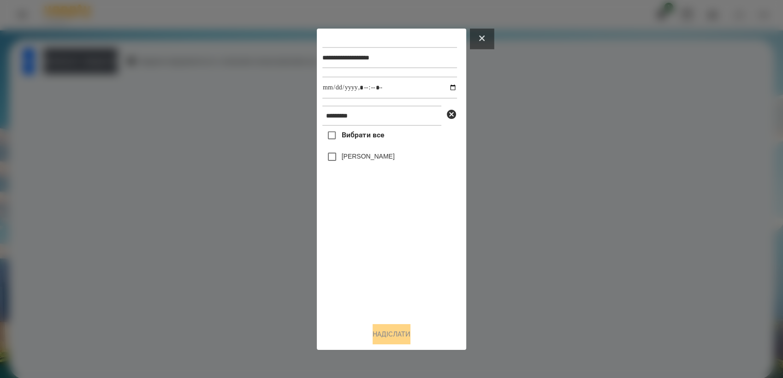
click at [489, 35] on button at bounding box center [482, 39] width 24 height 20
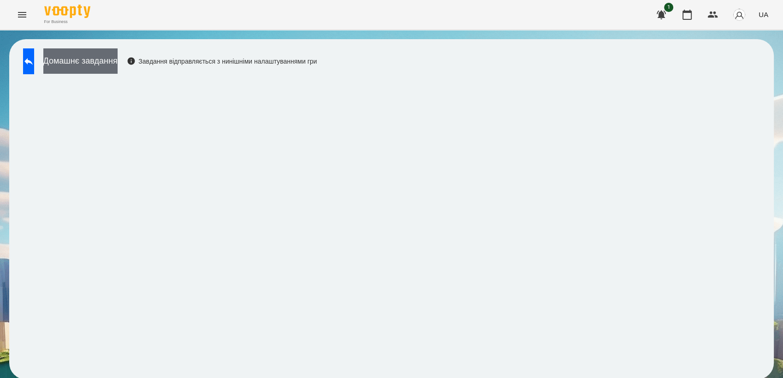
click at [94, 62] on button "Домашнє завдання" at bounding box center [80, 60] width 74 height 25
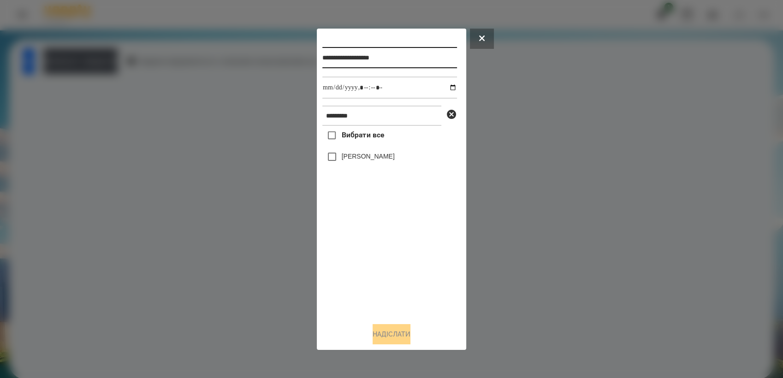
click at [407, 55] on input "**********" at bounding box center [389, 57] width 135 height 21
type input "**********"
click at [445, 86] on input "datetime-local" at bounding box center [389, 88] width 135 height 22
type input "**********"
drag, startPoint x: 380, startPoint y: 260, endPoint x: 351, endPoint y: 201, distance: 65.8
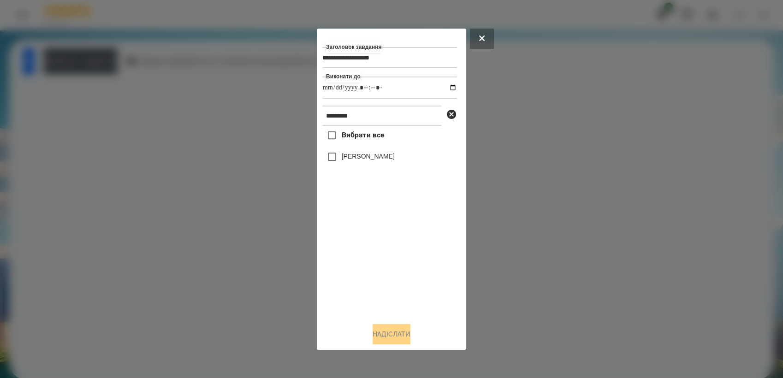
click at [378, 255] on div "Вибрати все [PERSON_NAME]" at bounding box center [389, 220] width 135 height 189
click at [399, 324] on div "**********" at bounding box center [391, 189] width 138 height 310
click at [407, 332] on button "Надіслати" at bounding box center [392, 334] width 38 height 20
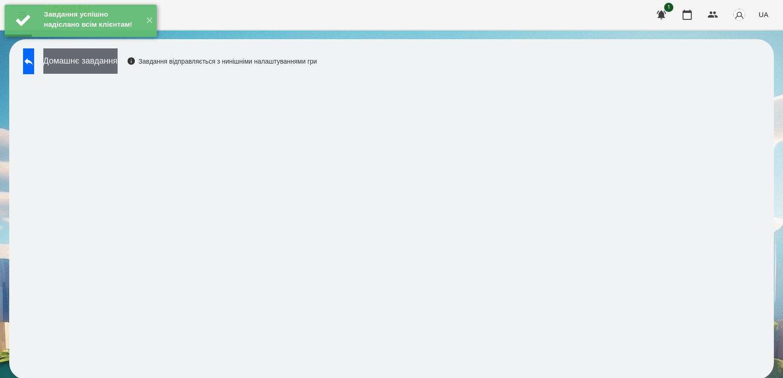
click at [92, 70] on button "Домашнє завдання" at bounding box center [80, 60] width 74 height 25
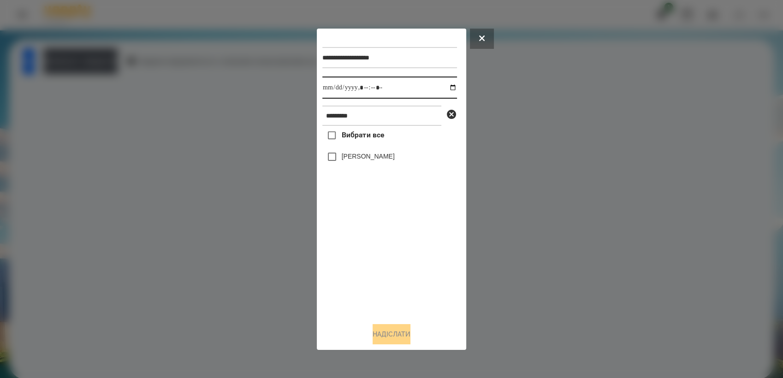
click at [448, 88] on input "datetime-local" at bounding box center [389, 88] width 135 height 22
type input "**********"
drag, startPoint x: 372, startPoint y: 245, endPoint x: 372, endPoint y: 237, distance: 8.3
click at [373, 243] on div "Вибрати все [PERSON_NAME]" at bounding box center [389, 220] width 135 height 189
click at [392, 338] on button "Надіслати" at bounding box center [392, 334] width 38 height 20
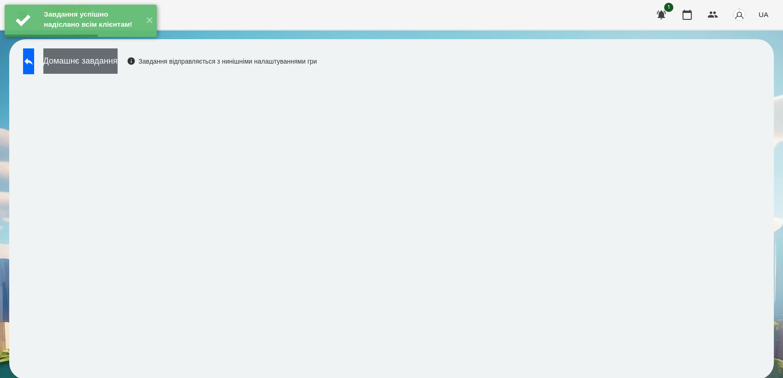
click at [118, 65] on button "Домашнє завдання" at bounding box center [80, 60] width 74 height 25
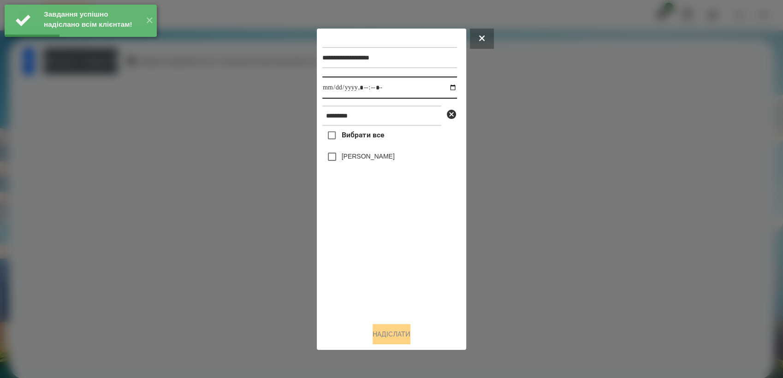
click at [446, 87] on input "datetime-local" at bounding box center [389, 88] width 135 height 22
type input "**********"
drag, startPoint x: 369, startPoint y: 257, endPoint x: 368, endPoint y: 250, distance: 6.9
click at [368, 250] on div "Вибрати все [PERSON_NAME]" at bounding box center [389, 220] width 135 height 189
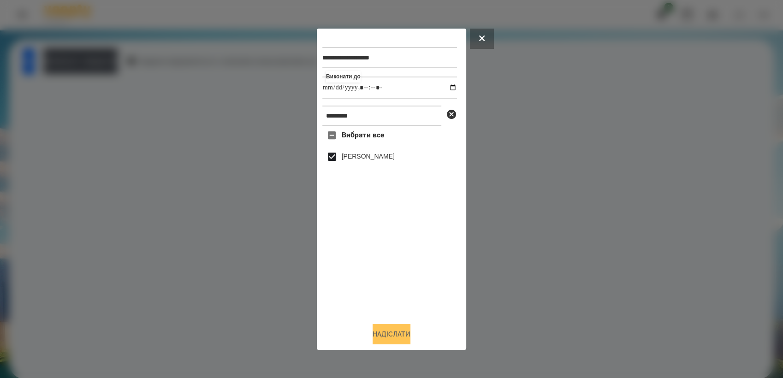
click at [385, 338] on button "Надіслати" at bounding box center [392, 334] width 38 height 20
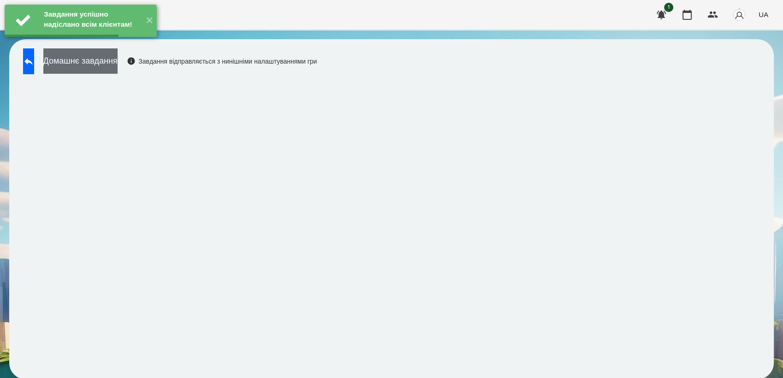
click at [104, 63] on button "Домашнє завдання" at bounding box center [80, 60] width 74 height 25
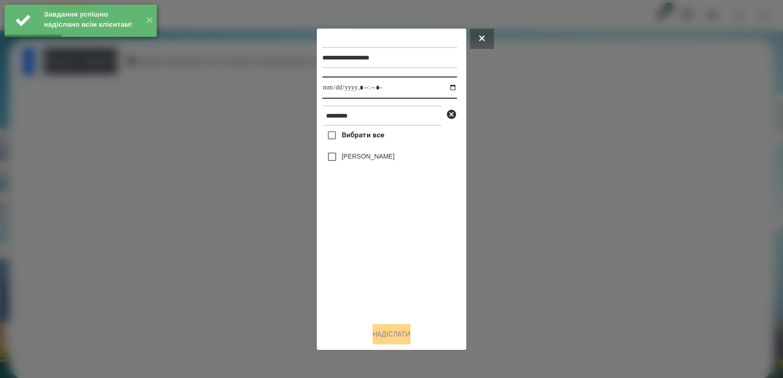
drag, startPoint x: 446, startPoint y: 86, endPoint x: 456, endPoint y: 98, distance: 15.4
click at [447, 86] on input "datetime-local" at bounding box center [389, 88] width 135 height 22
type input "**********"
drag, startPoint x: 376, startPoint y: 245, endPoint x: 334, endPoint y: 188, distance: 70.6
click at [374, 243] on div "Вибрати все [PERSON_NAME]" at bounding box center [389, 220] width 135 height 189
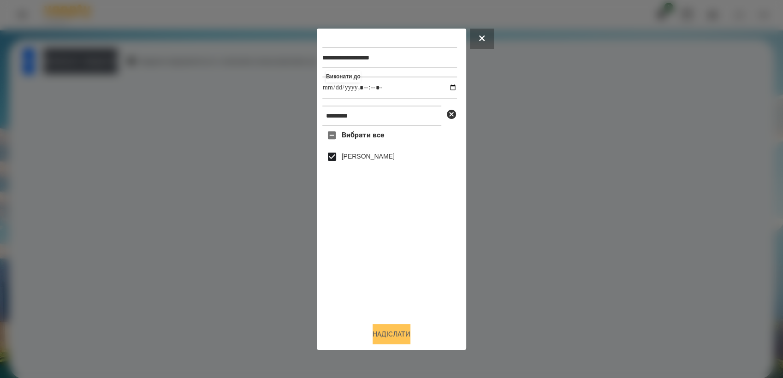
click at [398, 333] on button "Надіслати" at bounding box center [392, 334] width 38 height 20
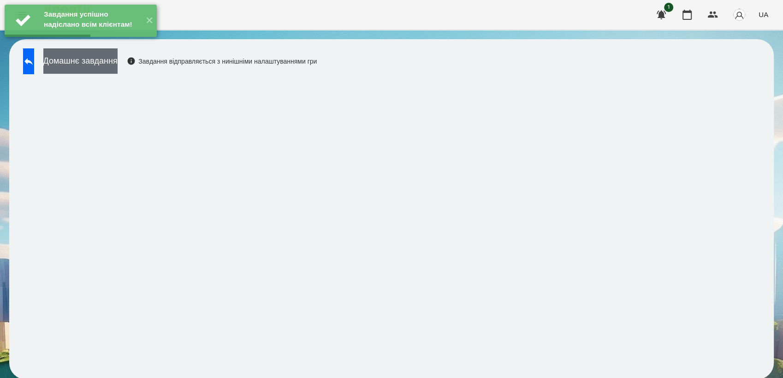
click at [118, 60] on button "Домашнє завдання" at bounding box center [80, 60] width 74 height 25
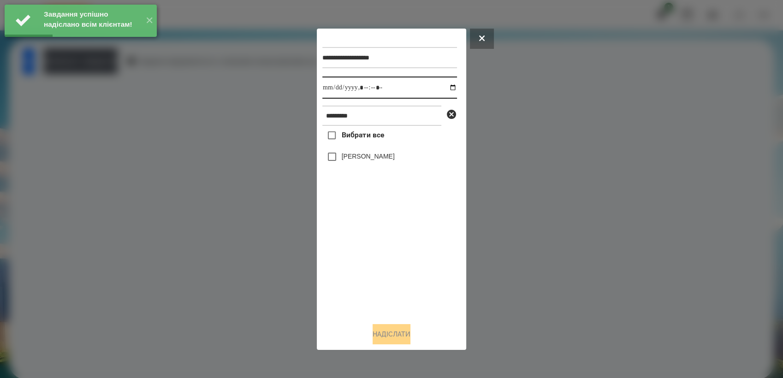
click at [446, 89] on input "datetime-local" at bounding box center [389, 88] width 135 height 22
type input "**********"
drag, startPoint x: 364, startPoint y: 256, endPoint x: 347, endPoint y: 197, distance: 61.4
click at [364, 255] on div "Вибрати все [PERSON_NAME]" at bounding box center [389, 220] width 135 height 189
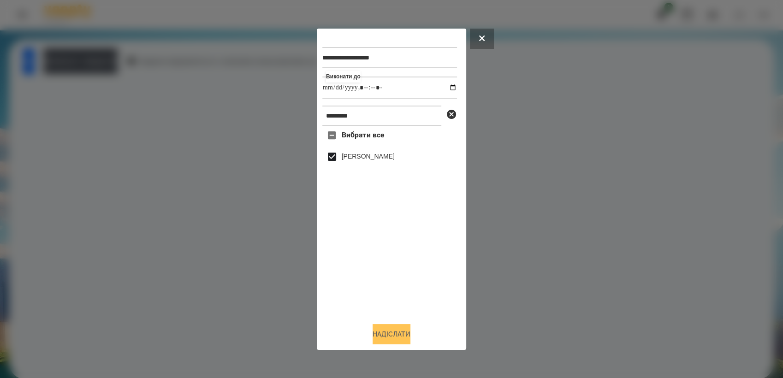
click at [389, 336] on button "Надіслати" at bounding box center [392, 334] width 38 height 20
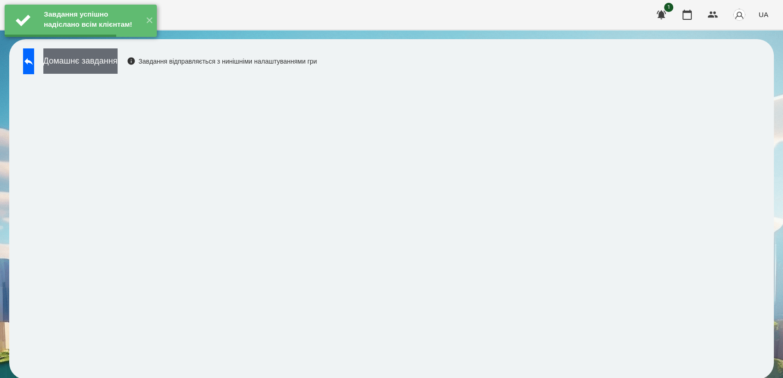
click at [92, 65] on button "Домашнє завдання" at bounding box center [80, 60] width 74 height 25
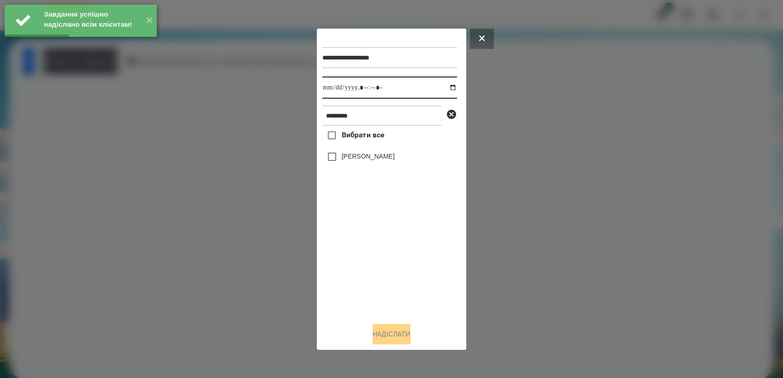
click at [445, 87] on input "datetime-local" at bounding box center [389, 88] width 135 height 22
type input "**********"
click at [384, 284] on div "Вибрати все [PERSON_NAME]" at bounding box center [389, 220] width 135 height 189
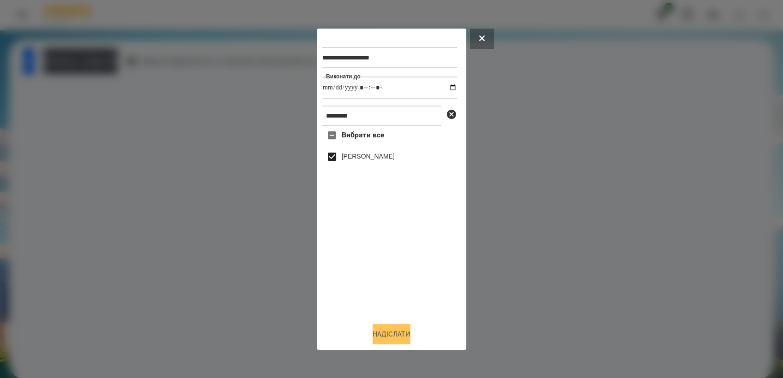
click at [410, 340] on button "Надіслати" at bounding box center [392, 334] width 38 height 20
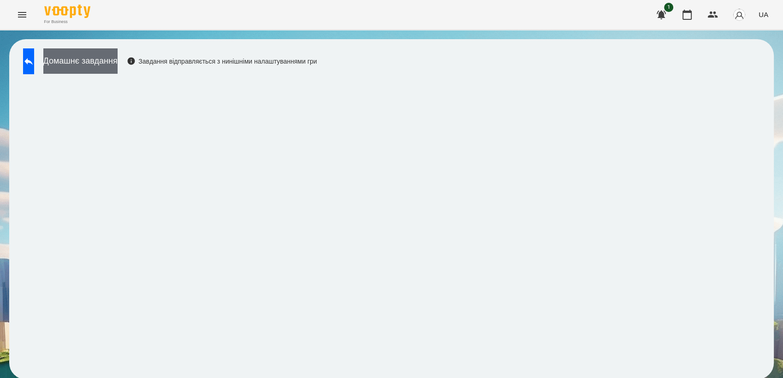
click at [103, 58] on button "Домашнє завдання" at bounding box center [80, 60] width 74 height 25
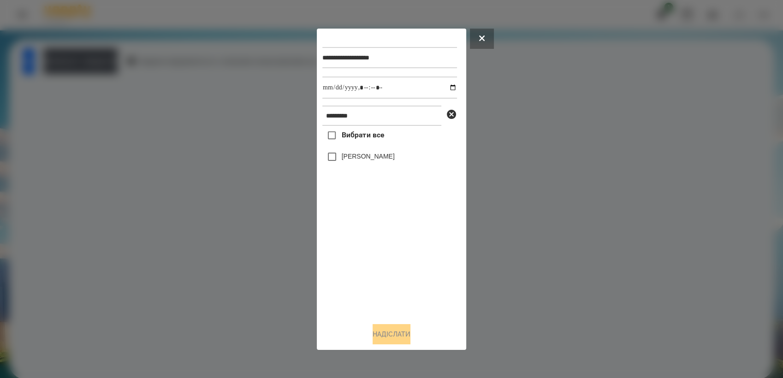
click at [484, 38] on icon at bounding box center [482, 39] width 6 height 6
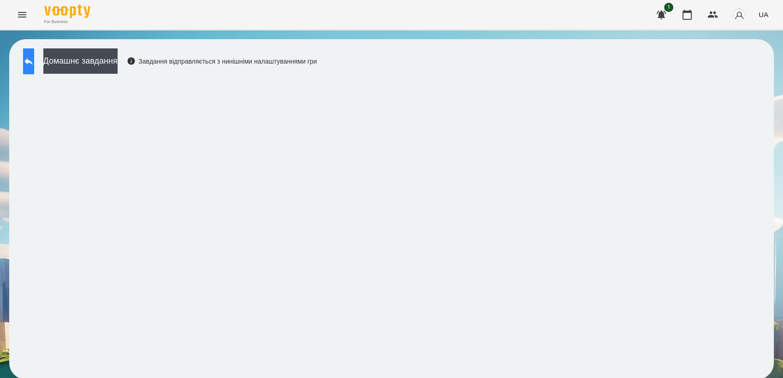
click at [32, 58] on icon at bounding box center [28, 61] width 11 height 11
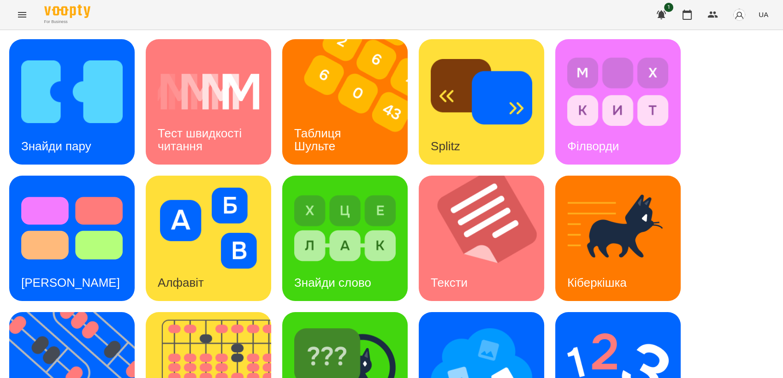
scroll to position [205, 0]
click at [321, 324] on img at bounding box center [344, 364] width 101 height 81
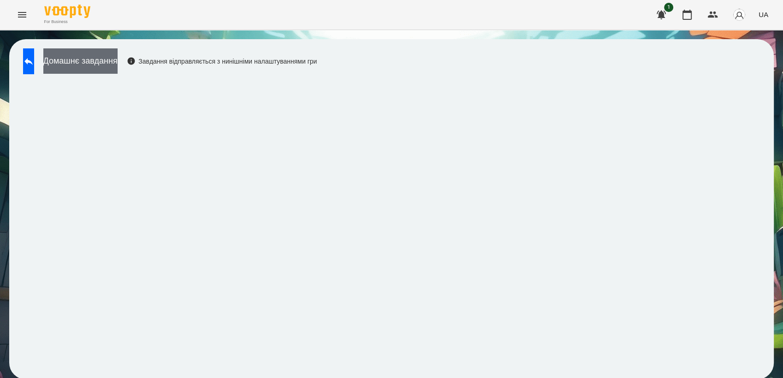
click at [110, 68] on button "Домашнє завдання" at bounding box center [80, 60] width 74 height 25
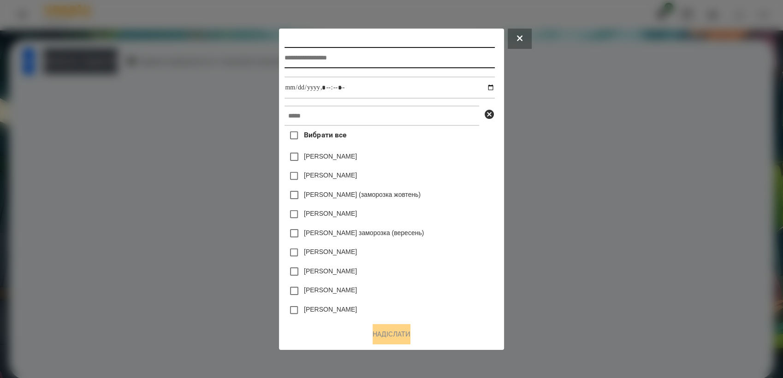
click at [321, 58] on input "text" at bounding box center [390, 57] width 210 height 21
type input "**********"
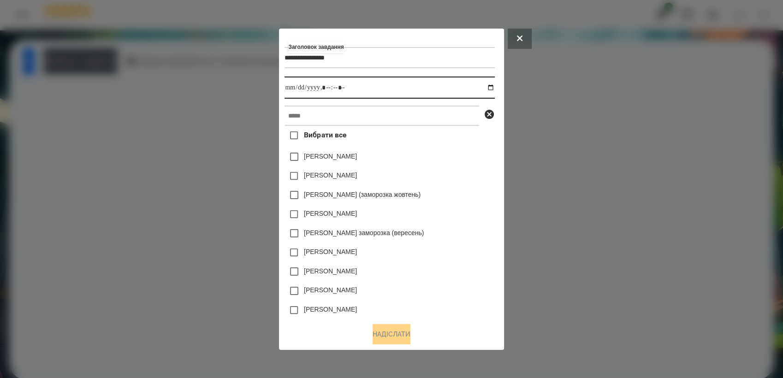
click at [492, 86] on input "datetime-local" at bounding box center [390, 88] width 210 height 22
type input "**********"
click at [463, 237] on div "[PERSON_NAME] заморозка (вересень)" at bounding box center [390, 233] width 210 height 19
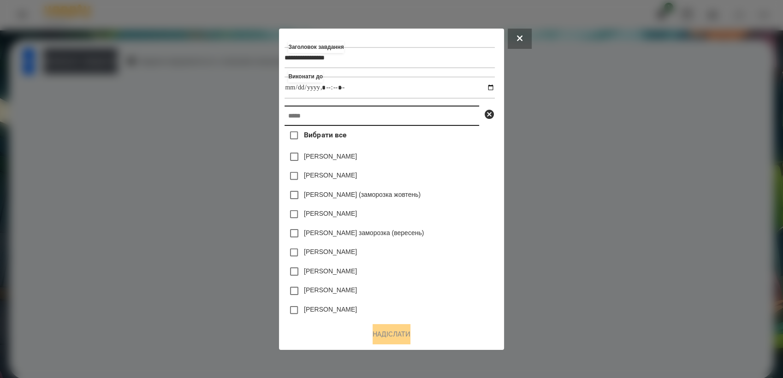
click at [362, 113] on input "text" at bounding box center [382, 116] width 195 height 20
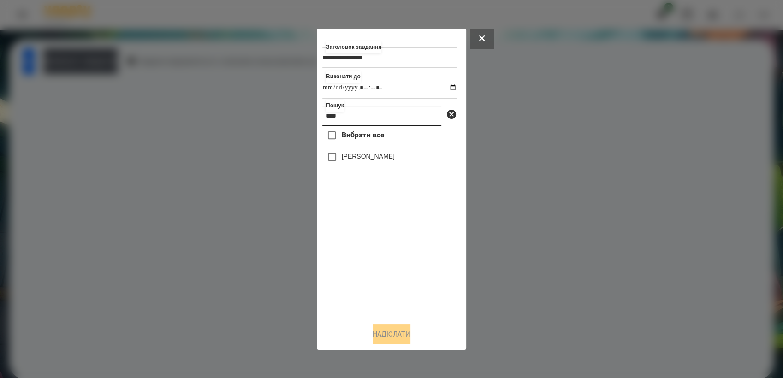
type input "****"
click at [382, 333] on button "Надіслати" at bounding box center [392, 334] width 38 height 20
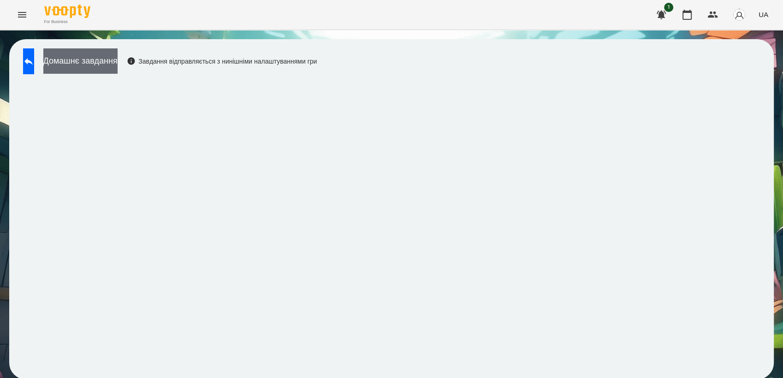
click at [107, 73] on button "Домашнє завдання" at bounding box center [80, 60] width 74 height 25
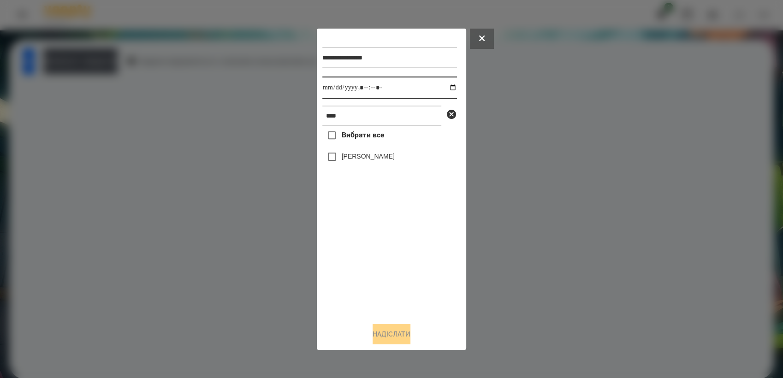
drag, startPoint x: 448, startPoint y: 85, endPoint x: 454, endPoint y: 94, distance: 11.0
click at [449, 85] on input "datetime-local" at bounding box center [389, 88] width 135 height 22
type input "**********"
drag, startPoint x: 355, startPoint y: 241, endPoint x: 308, endPoint y: 171, distance: 84.3
click at [354, 240] on div "Вибрати все [PERSON_NAME]" at bounding box center [389, 220] width 135 height 189
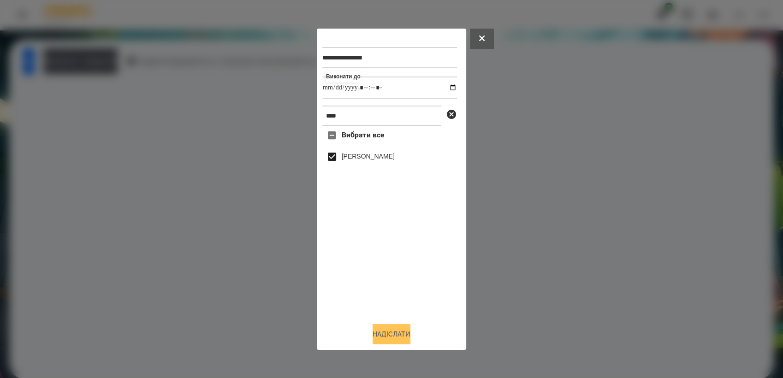
click at [394, 329] on button "Надіслати" at bounding box center [392, 334] width 38 height 20
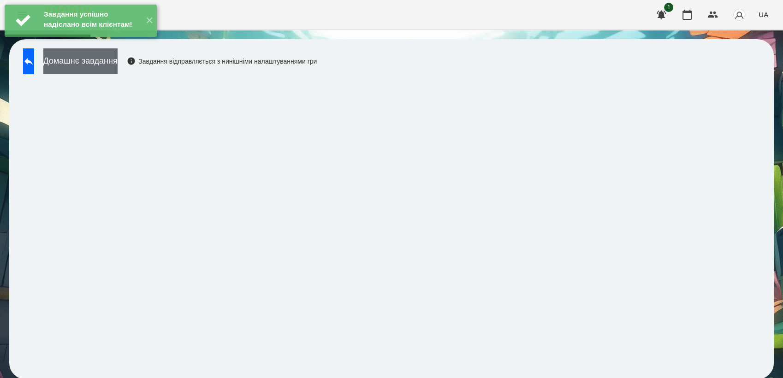
click at [118, 66] on button "Домашнє завдання" at bounding box center [80, 60] width 74 height 25
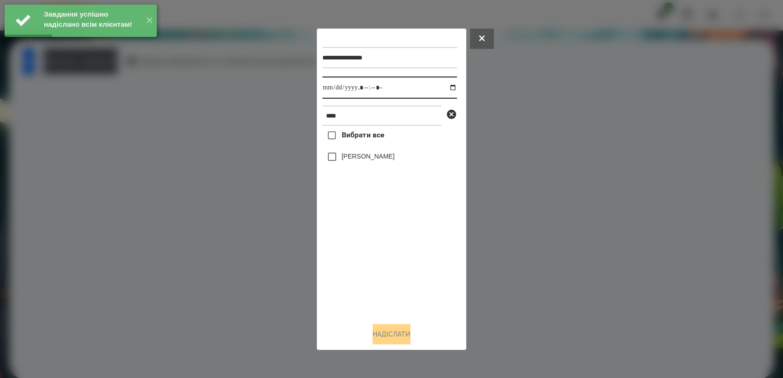
drag, startPoint x: 448, startPoint y: 87, endPoint x: 454, endPoint y: 95, distance: 10.4
click at [449, 87] on input "datetime-local" at bounding box center [389, 88] width 135 height 22
type input "**********"
drag, startPoint x: 371, startPoint y: 250, endPoint x: 344, endPoint y: 195, distance: 61.7
click at [372, 248] on div "Вибрати все [PERSON_NAME]" at bounding box center [389, 220] width 135 height 189
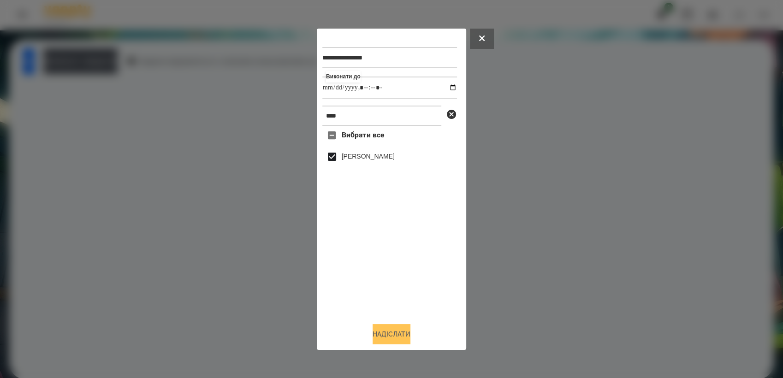
click at [395, 338] on button "Надіслати" at bounding box center [392, 334] width 38 height 20
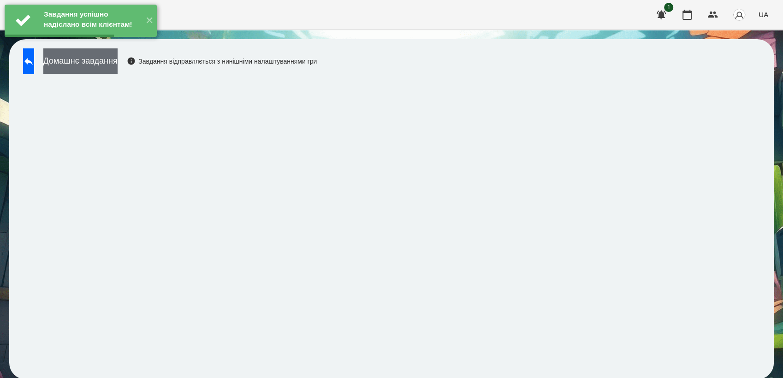
click at [118, 66] on button "Домашнє завдання" at bounding box center [80, 60] width 74 height 25
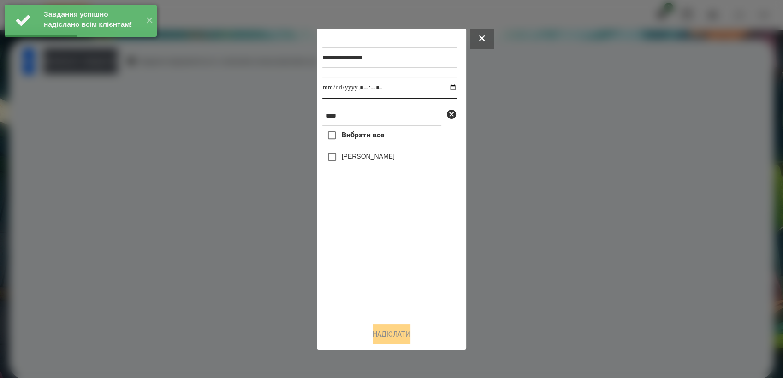
click at [447, 88] on input "datetime-local" at bounding box center [389, 88] width 135 height 22
type input "**********"
drag, startPoint x: 365, startPoint y: 258, endPoint x: 337, endPoint y: 178, distance: 84.7
click at [364, 255] on div "Вибрати все [PERSON_NAME]" at bounding box center [389, 220] width 135 height 189
click at [392, 339] on button "Надіслати" at bounding box center [392, 334] width 38 height 20
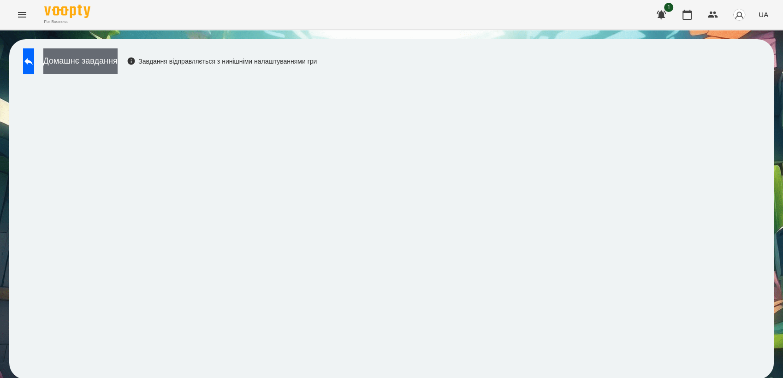
click at [111, 58] on button "Домашнє завдання" at bounding box center [80, 60] width 74 height 25
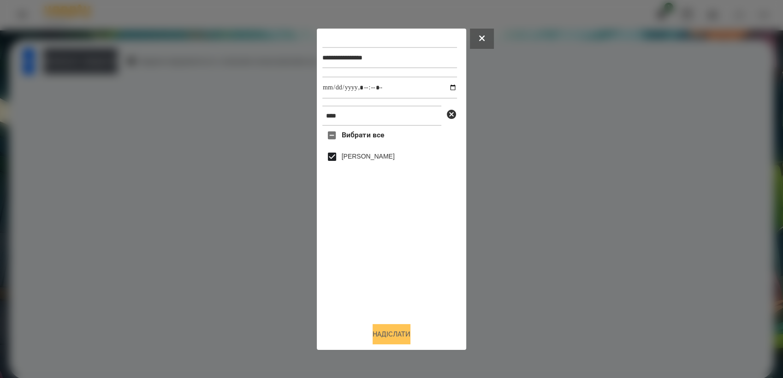
click at [393, 341] on button "Надіслати" at bounding box center [392, 334] width 38 height 20
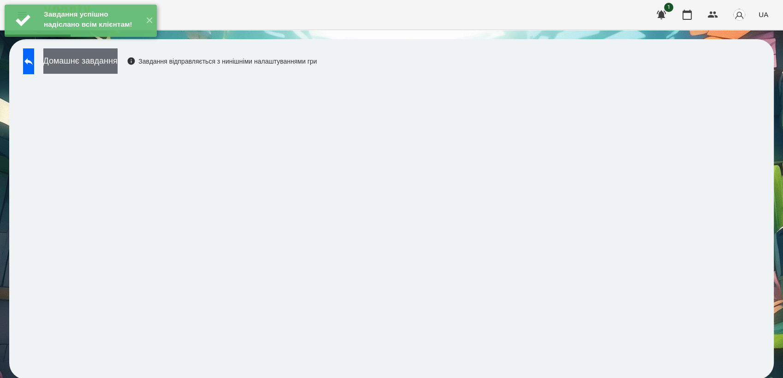
click at [118, 59] on button "Домашнє завдання" at bounding box center [80, 60] width 74 height 25
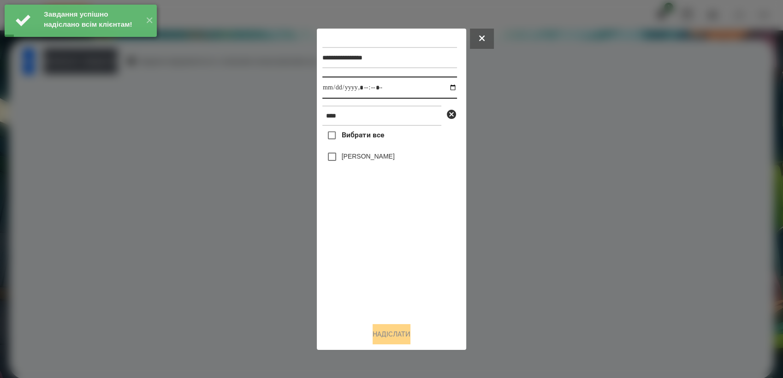
click at [446, 85] on input "datetime-local" at bounding box center [389, 88] width 135 height 22
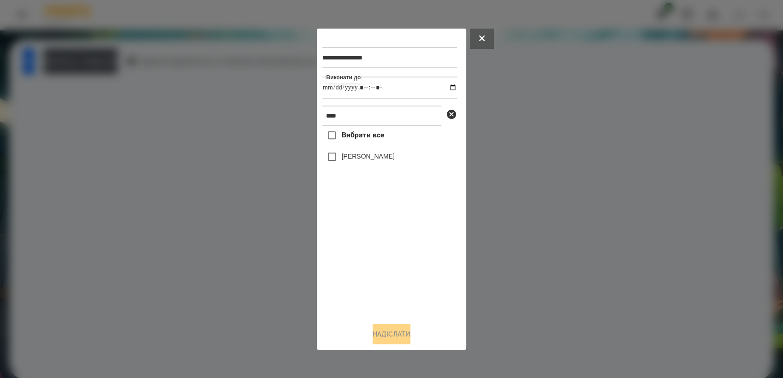
type input "**********"
click at [385, 237] on div "Вибрати все [PERSON_NAME]" at bounding box center [389, 220] width 135 height 189
click at [389, 330] on button "Надіслати" at bounding box center [392, 334] width 38 height 20
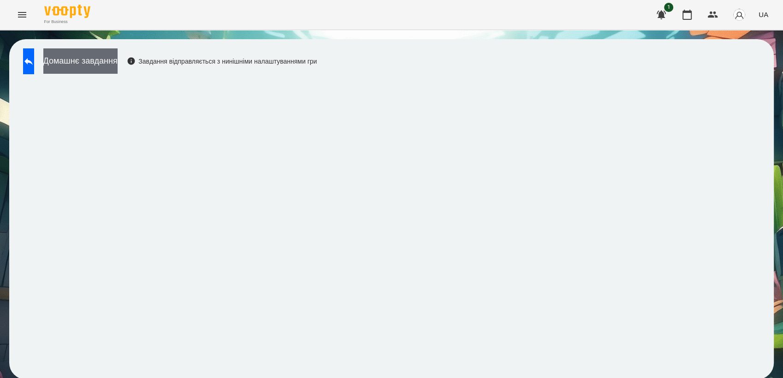
click at [109, 59] on button "Домашнє завдання" at bounding box center [80, 60] width 74 height 25
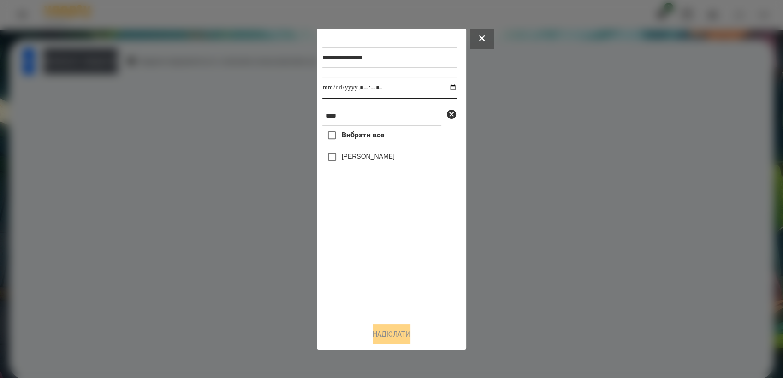
click at [450, 85] on input "datetime-local" at bounding box center [389, 88] width 135 height 22
type input "**********"
click at [393, 255] on div "Вибрати все [PERSON_NAME]" at bounding box center [389, 220] width 135 height 189
click at [344, 154] on label "[PERSON_NAME]" at bounding box center [368, 156] width 53 height 9
click at [385, 332] on button "Надіслати" at bounding box center [392, 334] width 38 height 20
